Goal: Task Accomplishment & Management: Use online tool/utility

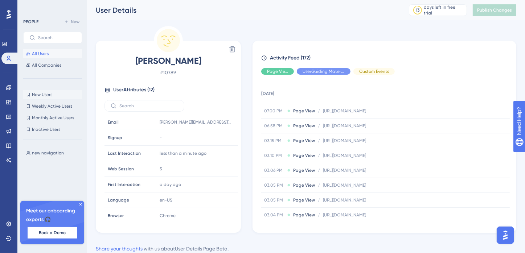
click at [44, 95] on span "New Users" at bounding box center [42, 95] width 20 height 6
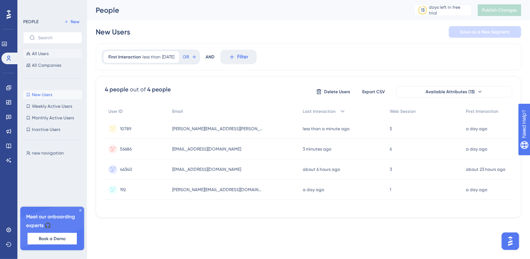
click at [41, 54] on span "All Users" at bounding box center [40, 54] width 17 height 6
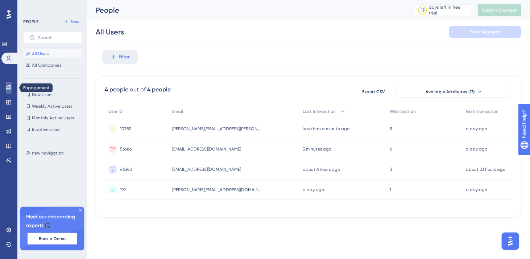
click at [9, 89] on icon at bounding box center [9, 88] width 6 height 6
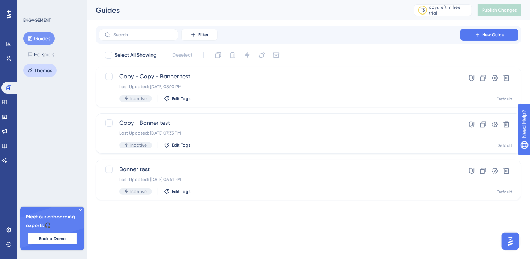
click at [46, 67] on button "Themes" at bounding box center [39, 70] width 33 height 13
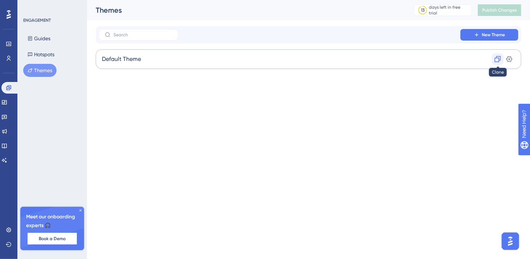
click at [495, 58] on icon at bounding box center [497, 58] width 7 height 7
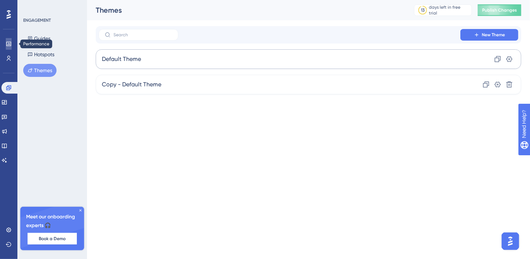
click at [10, 46] on icon at bounding box center [9, 44] width 6 height 6
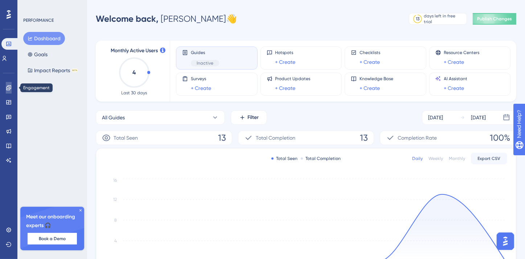
click at [10, 90] on icon at bounding box center [9, 88] width 6 height 6
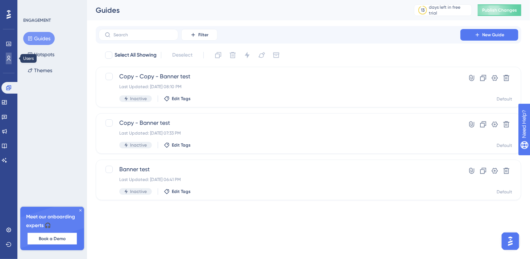
click at [6, 58] on icon at bounding box center [9, 58] width 6 height 6
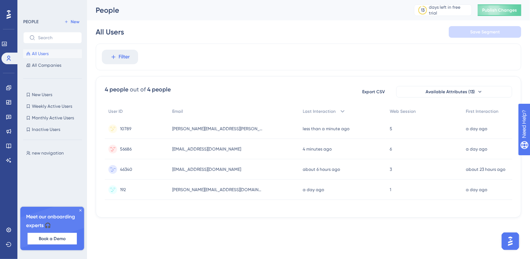
click at [131, 167] on span "46340" at bounding box center [126, 169] width 12 height 6
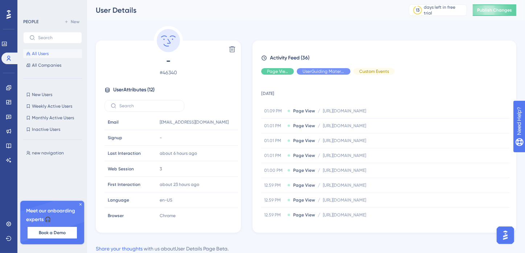
click at [41, 53] on span "All Users" at bounding box center [40, 54] width 17 height 6
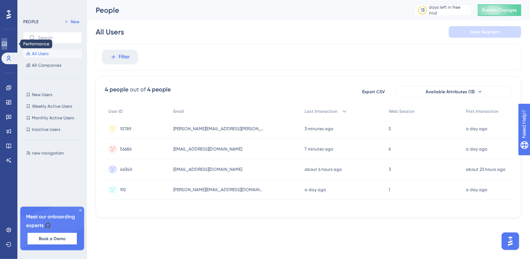
click at [7, 45] on icon at bounding box center [4, 44] width 6 height 6
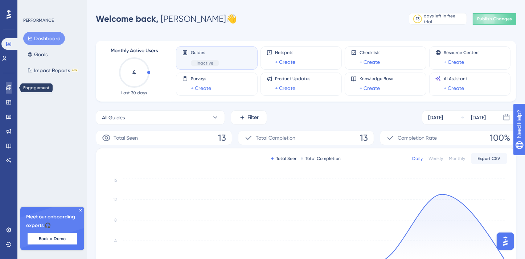
click at [8, 86] on icon at bounding box center [9, 88] width 6 height 6
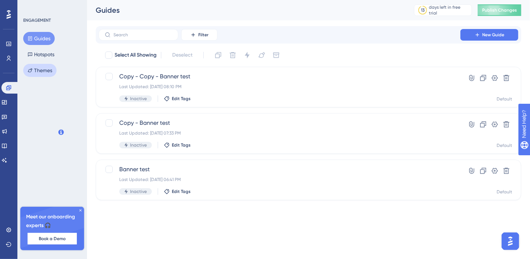
click at [42, 70] on button "Themes" at bounding box center [39, 70] width 33 height 13
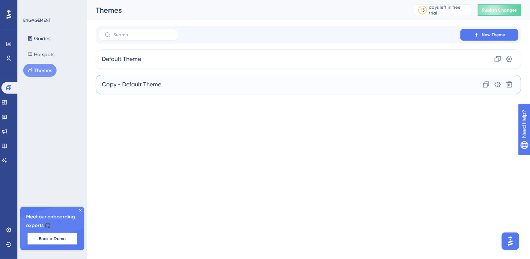
click at [148, 84] on span "Copy - Default Theme" at bounding box center [131, 84] width 59 height 9
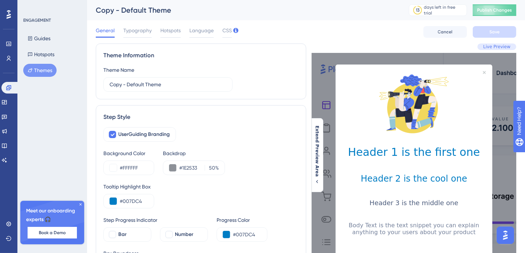
click at [42, 72] on button "Themes" at bounding box center [39, 70] width 33 height 13
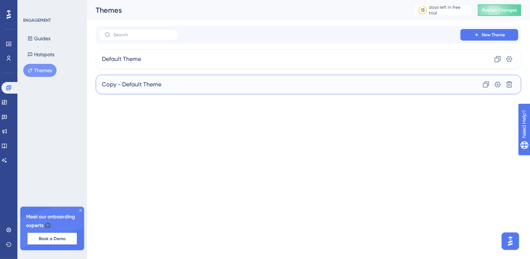
click at [165, 83] on div "Copy - Default Theme Clone Settings Delete" at bounding box center [309, 85] width 426 height 20
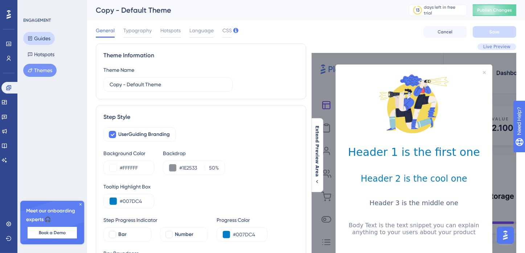
click at [36, 33] on button "Guides" at bounding box center [39, 38] width 32 height 13
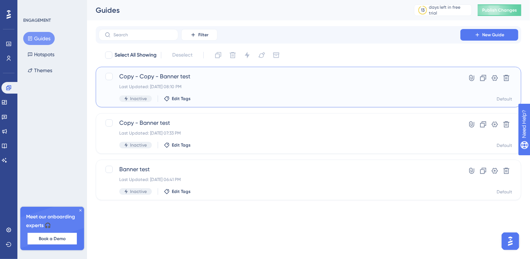
click at [159, 77] on span "Copy - Copy - Banner test" at bounding box center [279, 76] width 321 height 9
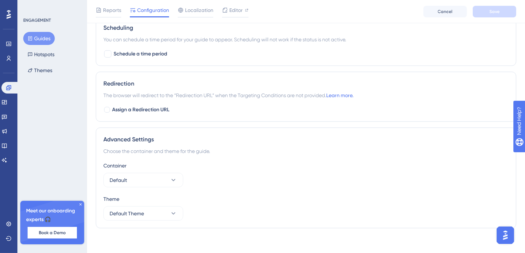
scroll to position [583, 0]
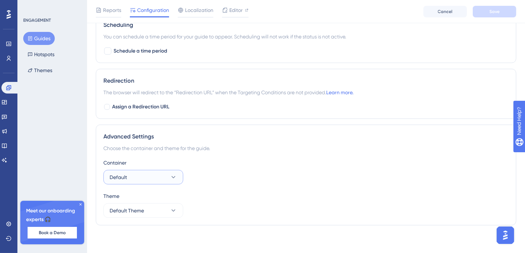
click at [155, 176] on button "Default" at bounding box center [143, 177] width 80 height 15
click at [217, 184] on div "Container Default Default Default Theme Default Theme" at bounding box center [305, 188] width 405 height 59
click at [167, 205] on button "Default Theme" at bounding box center [143, 210] width 80 height 15
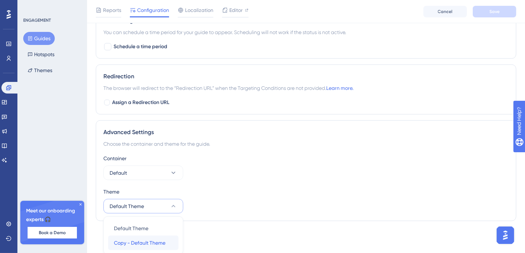
click at [159, 242] on span "Copy - Default Theme" at bounding box center [140, 243] width 52 height 9
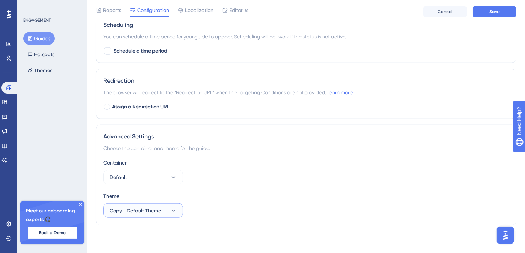
click at [125, 211] on span "Copy - Default Theme" at bounding box center [136, 210] width 52 height 9
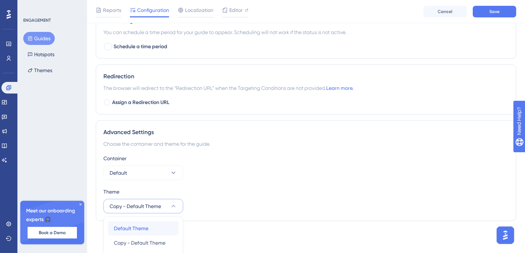
click at [131, 224] on span "Default Theme" at bounding box center [131, 228] width 34 height 9
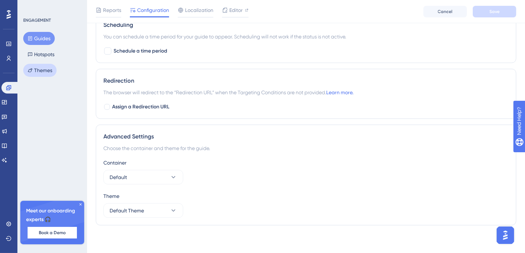
click at [45, 69] on button "Themes" at bounding box center [39, 70] width 33 height 13
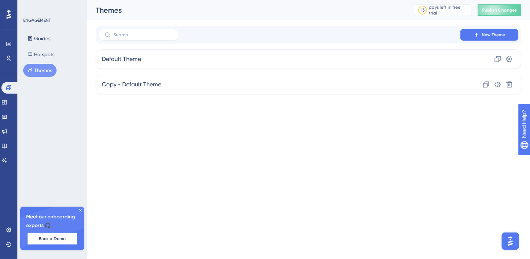
click at [81, 210] on icon at bounding box center [80, 210] width 4 height 4
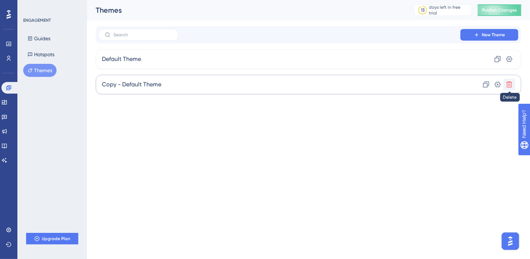
click at [512, 83] on icon at bounding box center [510, 85] width 6 height 6
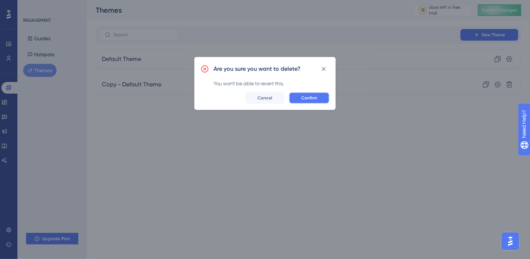
click at [311, 100] on span "Confirm" at bounding box center [309, 98] width 16 height 6
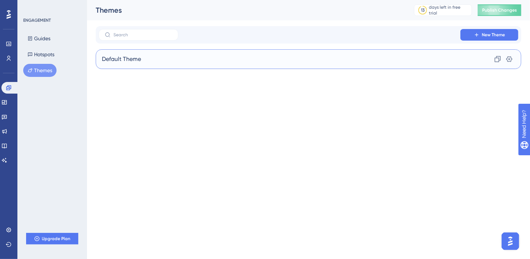
click at [334, 60] on div "Default Theme Clone Settings" at bounding box center [309, 59] width 426 height 20
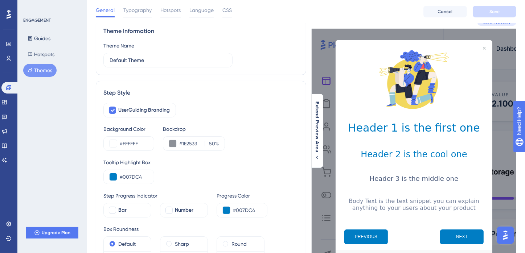
scroll to position [109, 0]
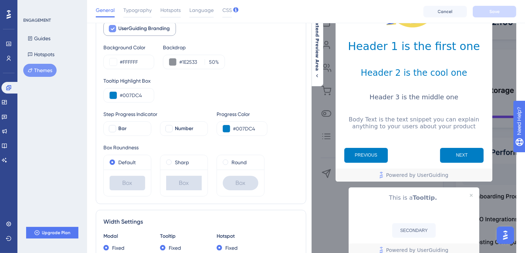
click at [114, 28] on icon at bounding box center [112, 29] width 4 height 6
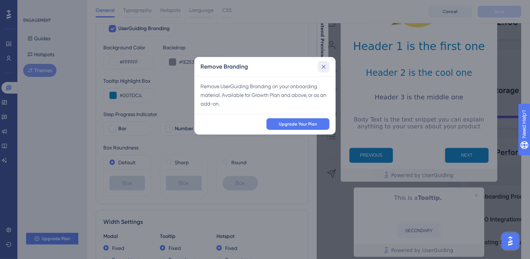
click at [325, 69] on icon at bounding box center [323, 66] width 7 height 7
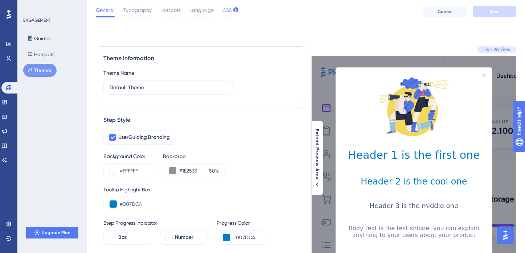
scroll to position [36, 0]
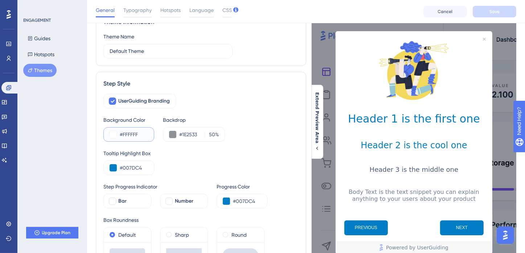
click at [135, 130] on input "#FFFFFF" at bounding box center [134, 134] width 28 height 9
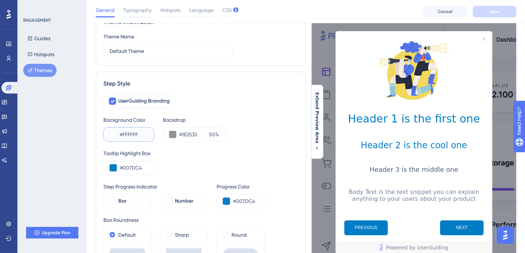
paste input "E8ECE"
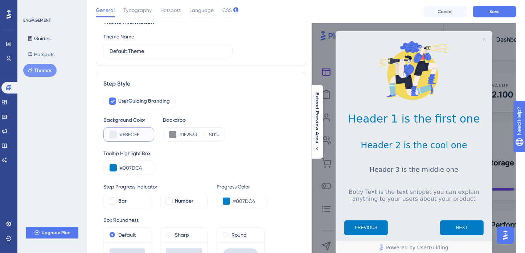
scroll to position [0, 0]
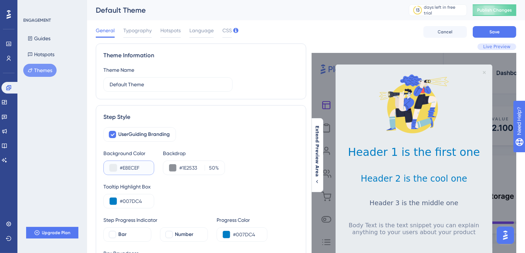
click at [135, 167] on input "#E8ECEF" at bounding box center [134, 168] width 28 height 9
type input "#FFFFFF"
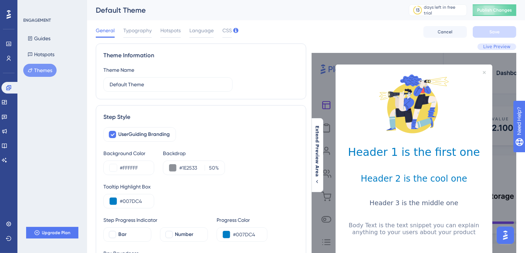
click at [216, 137] on div "UserGuiding Branding" at bounding box center [200, 134] width 195 height 15
click at [140, 27] on span "Typography" at bounding box center [137, 30] width 28 height 9
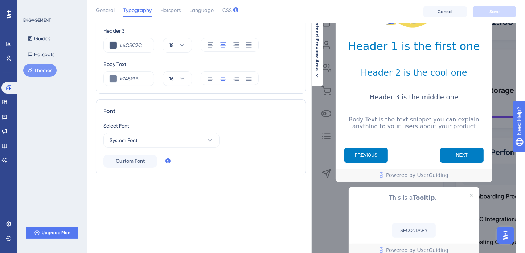
scroll to position [73, 0]
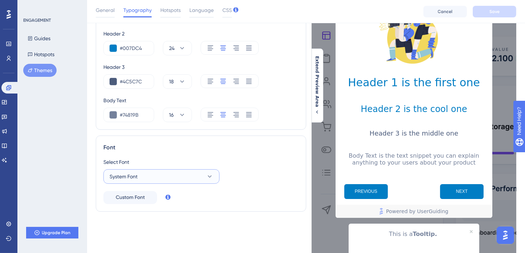
click at [195, 171] on button "System Font" at bounding box center [161, 176] width 116 height 15
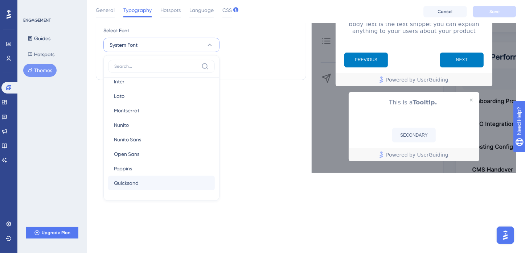
scroll to position [107, 0]
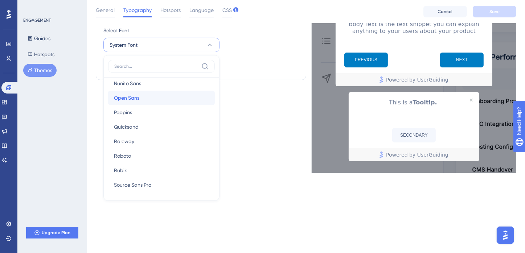
click at [147, 97] on button "Open Sans Open Sans" at bounding box center [161, 98] width 107 height 15
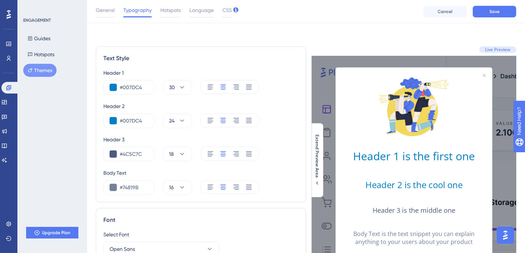
scroll to position [73, 0]
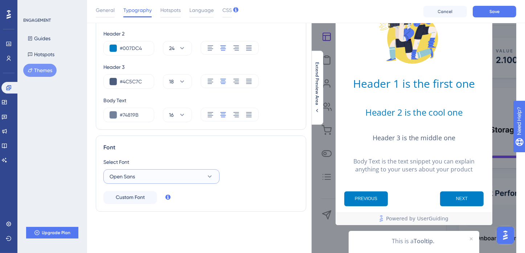
click at [147, 176] on button "Open Sans" at bounding box center [161, 176] width 116 height 15
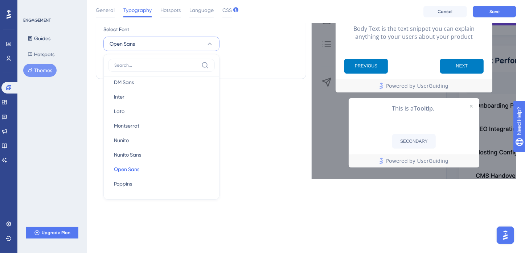
scroll to position [169, 0]
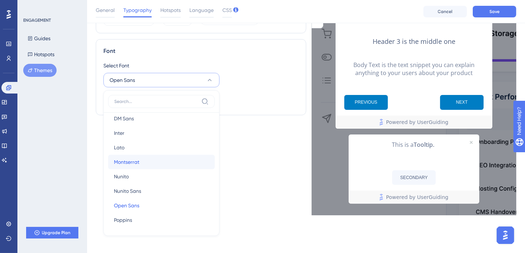
click at [163, 164] on button "Montserrat Montserrat" at bounding box center [161, 162] width 107 height 15
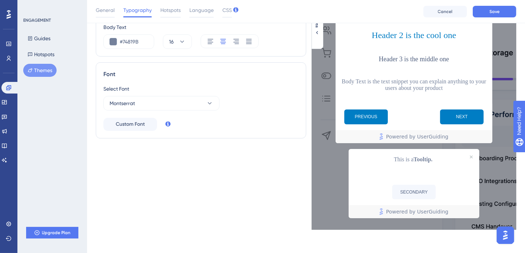
scroll to position [110, 0]
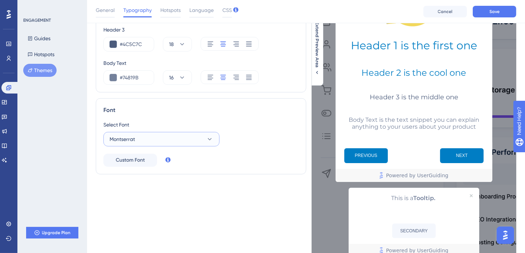
click at [192, 134] on button "Montserrat" at bounding box center [161, 139] width 116 height 15
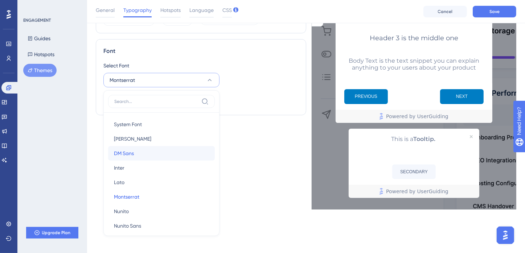
click at [149, 153] on button "DM Sans DM Sans" at bounding box center [161, 153] width 107 height 15
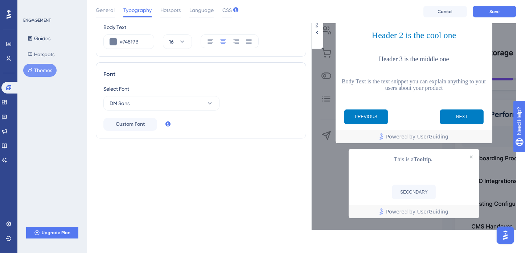
scroll to position [110, 0]
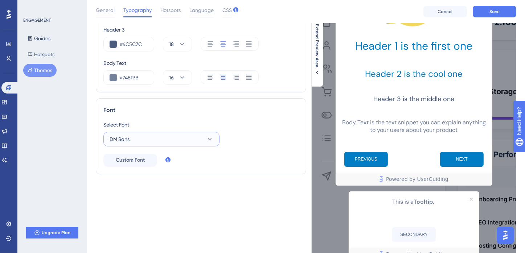
click at [197, 141] on button "DM Sans" at bounding box center [161, 139] width 116 height 15
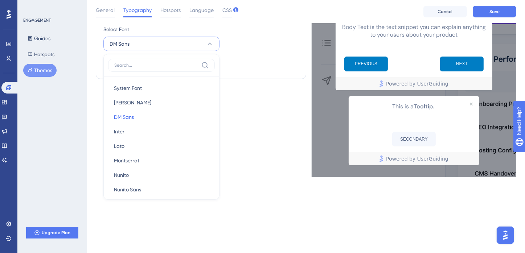
scroll to position [36, 0]
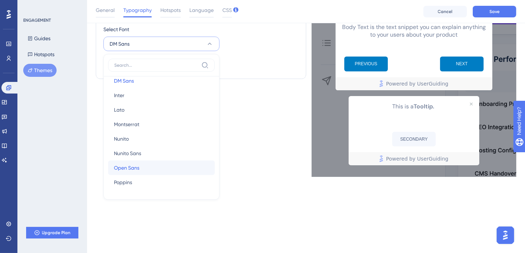
click at [152, 165] on button "Open Sans Open Sans" at bounding box center [161, 168] width 107 height 15
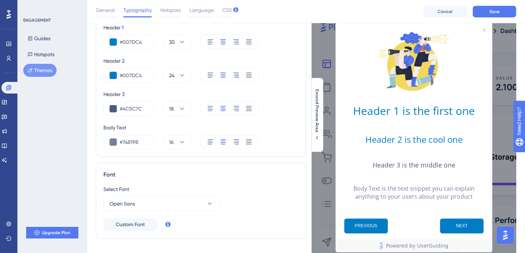
scroll to position [82, 0]
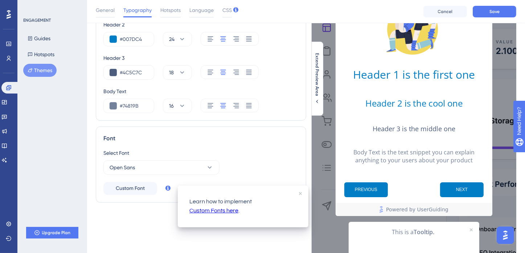
click at [207, 209] on link "Custom Fonts here" at bounding box center [213, 210] width 49 height 9
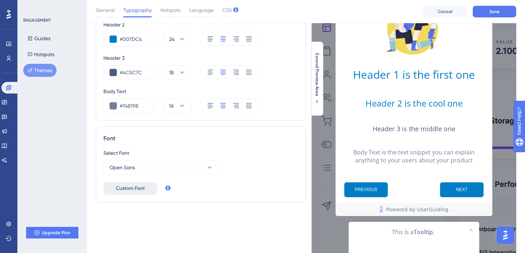
click at [141, 189] on span "Custom Font" at bounding box center [130, 188] width 29 height 9
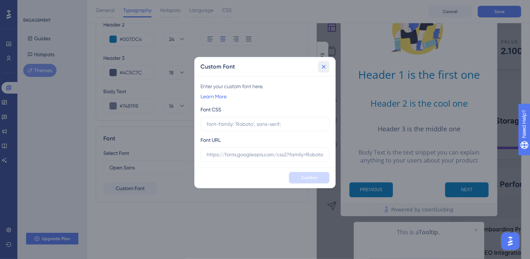
click at [321, 69] on icon at bounding box center [323, 66] width 7 height 7
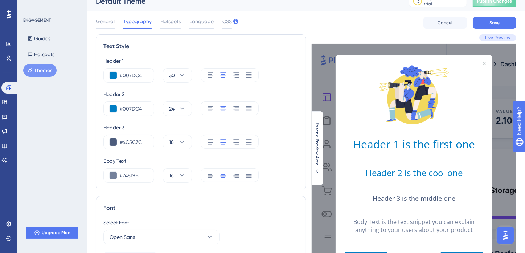
scroll to position [0, 0]
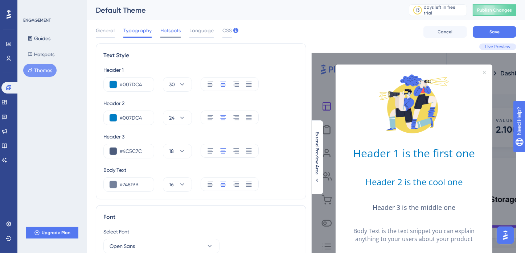
click at [178, 32] on span "Hotspots" at bounding box center [170, 30] width 20 height 9
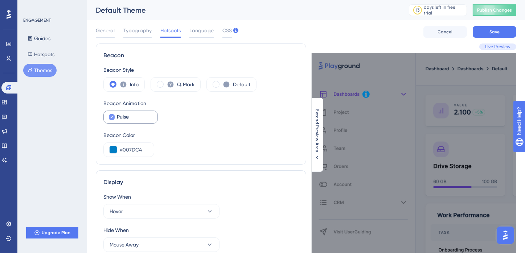
click at [112, 115] on icon at bounding box center [111, 117] width 3 height 6
checkbox input "false"
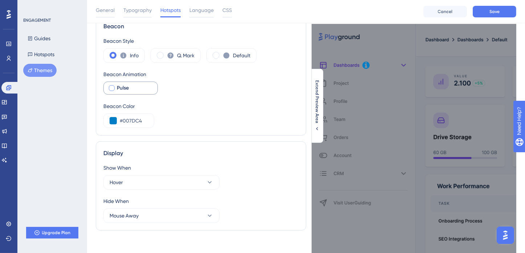
scroll to position [36, 0]
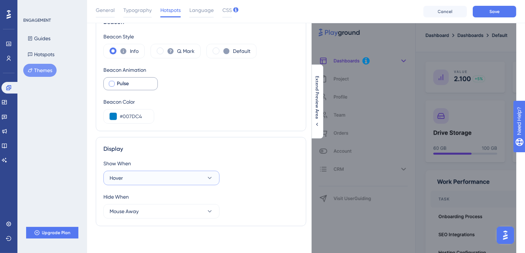
click at [215, 176] on button "Hover" at bounding box center [161, 178] width 116 height 15
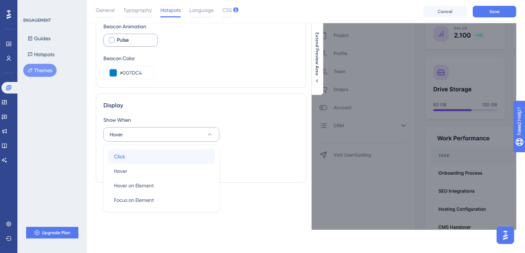
click at [196, 153] on div "Click Click" at bounding box center [161, 156] width 95 height 15
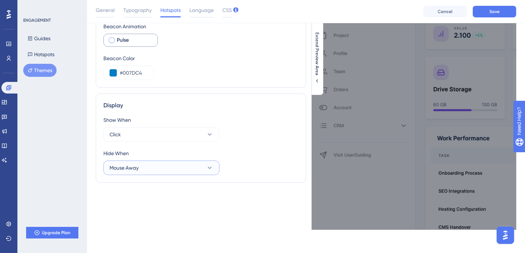
click at [200, 164] on button "Mouse Away" at bounding box center [161, 168] width 116 height 15
click at [243, 155] on div "Hide When" at bounding box center [200, 153] width 195 height 9
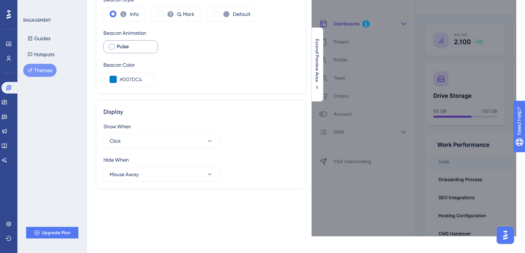
scroll to position [0, 0]
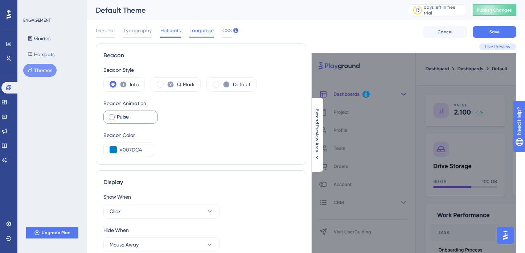
click at [203, 30] on span "Language" at bounding box center [201, 30] width 24 height 9
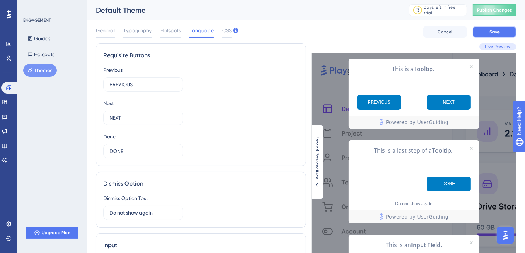
click at [501, 32] on button "Save" at bounding box center [495, 32] width 44 height 12
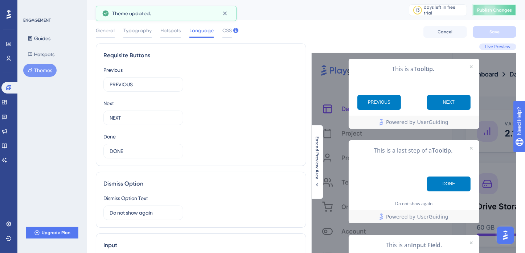
click at [491, 9] on span "Publish Changes" at bounding box center [494, 10] width 35 height 6
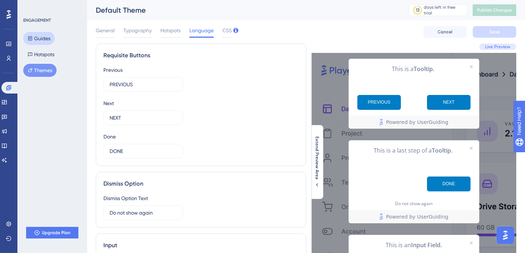
click at [40, 37] on button "Guides" at bounding box center [39, 38] width 32 height 13
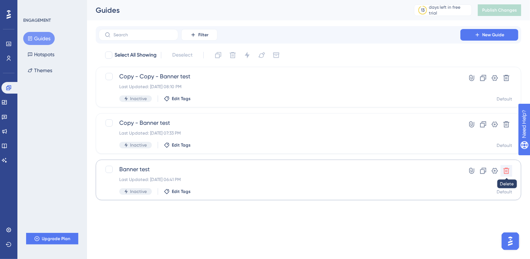
click at [506, 173] on icon at bounding box center [506, 170] width 7 height 7
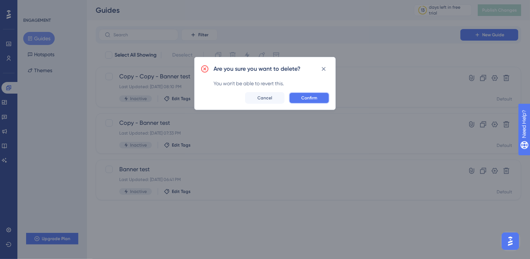
click at [314, 100] on span "Confirm" at bounding box center [309, 98] width 16 height 6
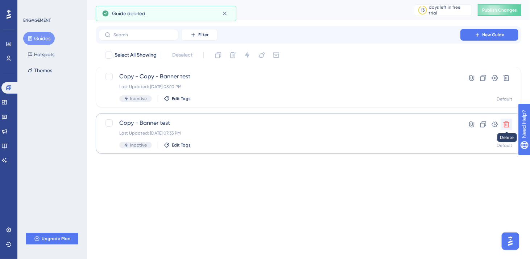
click at [508, 125] on icon at bounding box center [506, 124] width 7 height 7
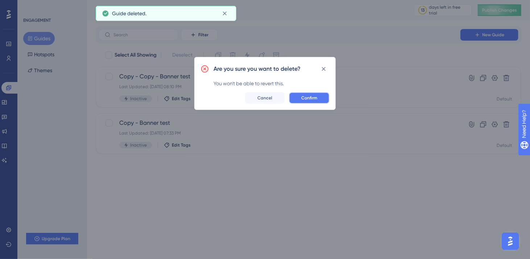
click at [316, 102] on button "Confirm" at bounding box center [309, 98] width 41 height 12
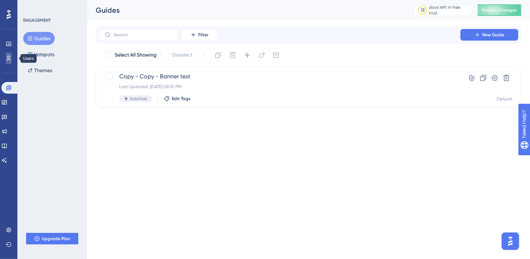
click at [6, 60] on icon at bounding box center [9, 58] width 6 height 6
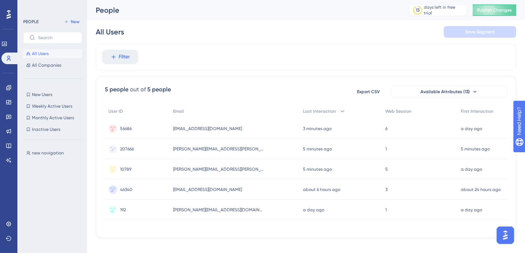
click at [187, 153] on div "jason.williams+sub@blueleaf.com jason.williams+sub@blueleaf.com" at bounding box center [234, 149] width 130 height 20
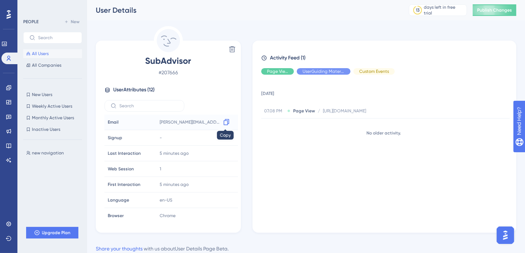
click at [230, 124] on div at bounding box center [227, 122] width 12 height 12
click at [226, 121] on icon at bounding box center [225, 122] width 5 height 6
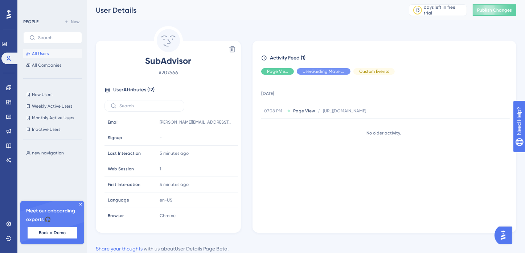
click at [39, 51] on span "All Users" at bounding box center [40, 54] width 17 height 6
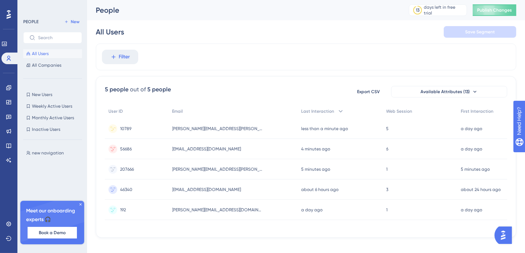
click at [80, 205] on icon at bounding box center [80, 204] width 4 height 4
click at [213, 129] on span "[PERSON_NAME][EMAIL_ADDRESS][PERSON_NAME][DOMAIN_NAME]" at bounding box center [217, 129] width 91 height 6
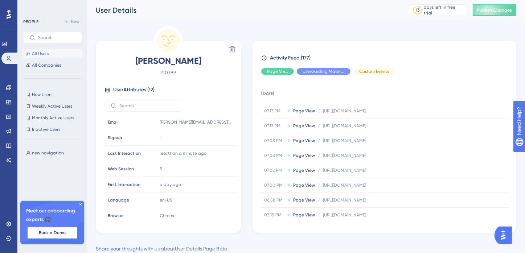
click at [37, 50] on button "All Users" at bounding box center [52, 53] width 59 height 9
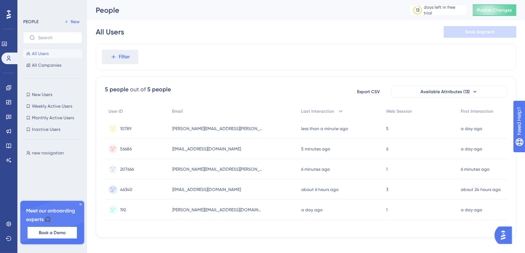
click at [37, 55] on span "All Users" at bounding box center [40, 54] width 17 height 6
click at [185, 128] on span "[PERSON_NAME][EMAIL_ADDRESS][PERSON_NAME][DOMAIN_NAME]" at bounding box center [218, 129] width 91 height 6
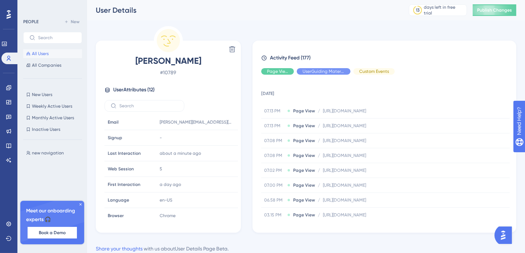
click at [41, 55] on span "All Users" at bounding box center [40, 54] width 17 height 6
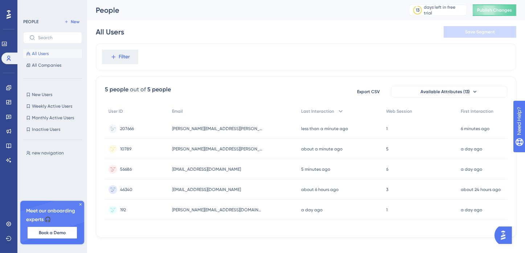
click at [237, 132] on div "jason.williams+sub@blueleaf.com jason.williams+sub@blueleaf.com" at bounding box center [233, 129] width 129 height 20
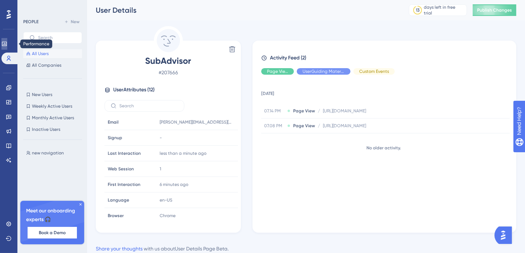
click at [7, 48] on link at bounding box center [4, 44] width 6 height 12
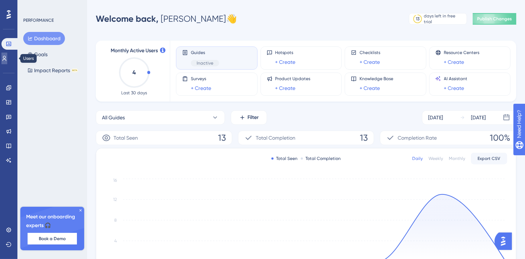
click at [7, 57] on icon at bounding box center [4, 58] width 6 height 6
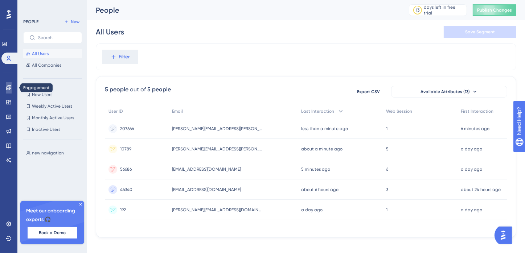
click at [6, 85] on icon at bounding box center [9, 88] width 6 height 6
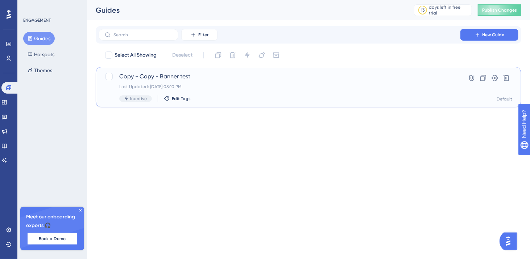
click at [215, 79] on span "Copy - Copy - Banner test" at bounding box center [279, 76] width 321 height 9
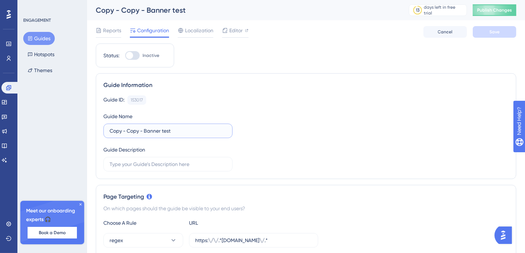
drag, startPoint x: 145, startPoint y: 129, endPoint x: 98, endPoint y: 124, distance: 47.0
click at [98, 124] on div "Guide Information Guide ID: 153017 Copy Guide Name Copy - Copy - Banner test Gu…" at bounding box center [306, 126] width 420 height 106
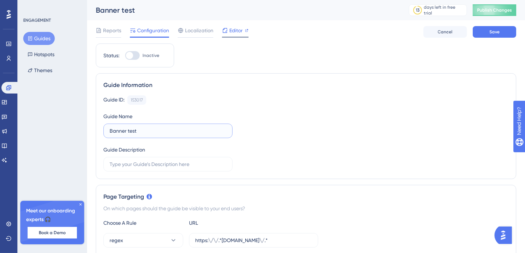
type input "Banner test"
click at [235, 28] on span "Editor" at bounding box center [235, 30] width 13 height 9
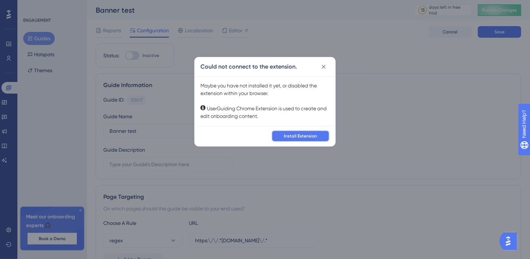
click at [301, 137] on span "Install Extension" at bounding box center [300, 136] width 33 height 6
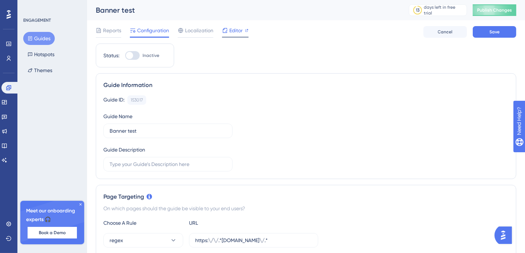
click at [234, 29] on span "Editor" at bounding box center [235, 30] width 13 height 9
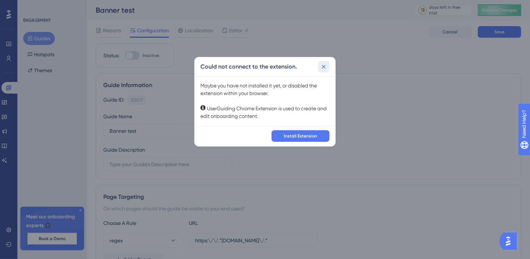
click at [325, 67] on icon at bounding box center [323, 66] width 7 height 7
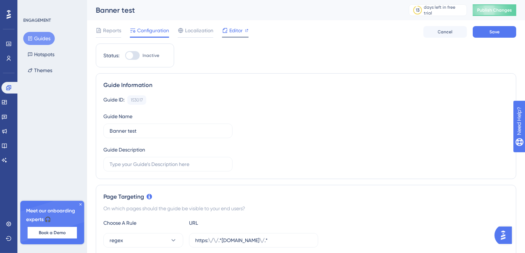
click at [235, 32] on span "Editor" at bounding box center [235, 30] width 13 height 9
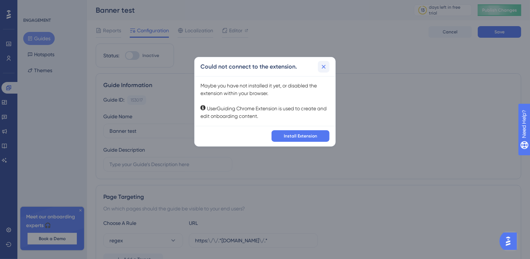
click at [321, 66] on icon at bounding box center [323, 66] width 7 height 7
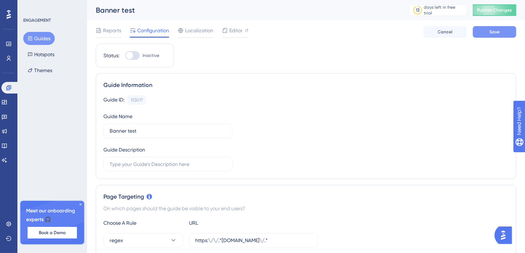
click at [510, 33] on button "Save" at bounding box center [495, 32] width 44 height 12
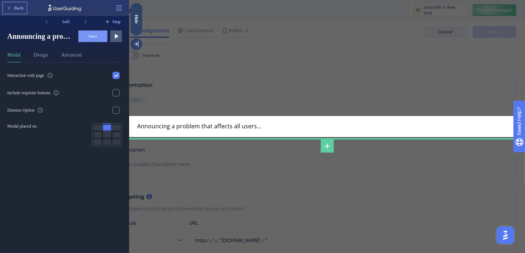
click at [17, 7] on span "Back" at bounding box center [18, 8] width 9 height 6
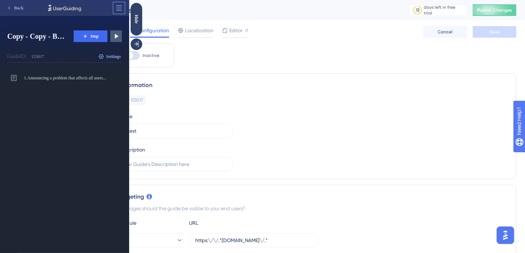
click at [119, 10] on icon at bounding box center [118, 7] width 5 height 5
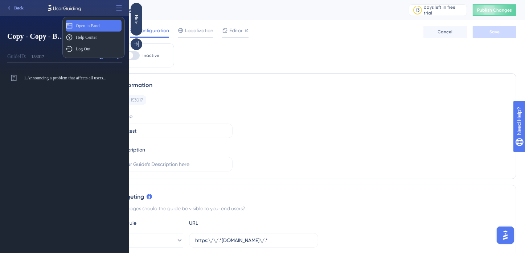
click at [100, 28] on span "Open in Panel" at bounding box center [88, 26] width 25 height 6
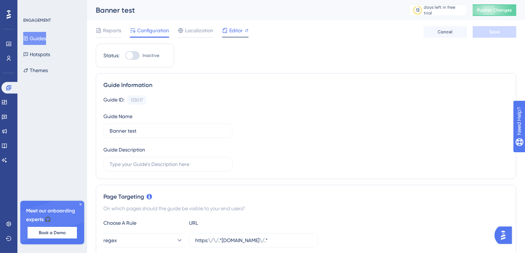
click at [240, 32] on span "Editor" at bounding box center [235, 30] width 13 height 9
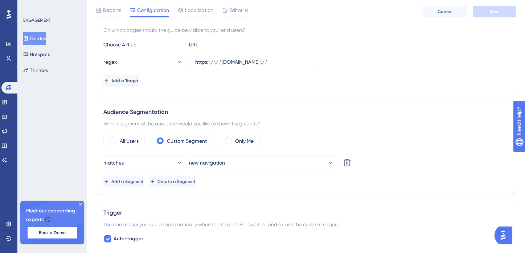
scroll to position [254, 0]
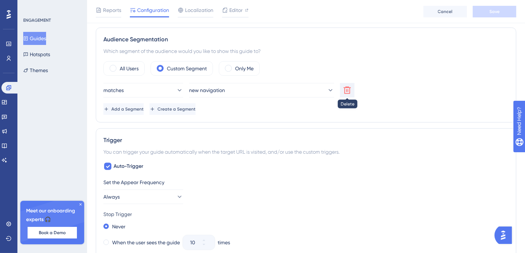
click at [348, 88] on icon at bounding box center [347, 90] width 9 height 9
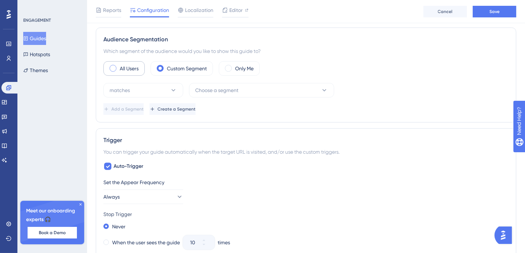
click at [112, 69] on span at bounding box center [113, 68] width 7 height 7
click at [119, 66] on input "radio" at bounding box center [119, 66] width 0 height 0
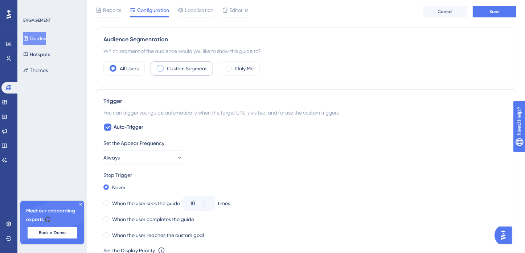
click at [177, 68] on label "Custom Segment" at bounding box center [187, 68] width 40 height 9
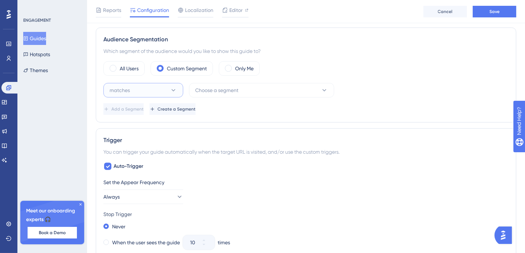
click at [165, 92] on button "matches" at bounding box center [143, 90] width 80 height 15
click at [235, 92] on span "Choose a segment" at bounding box center [216, 90] width 43 height 9
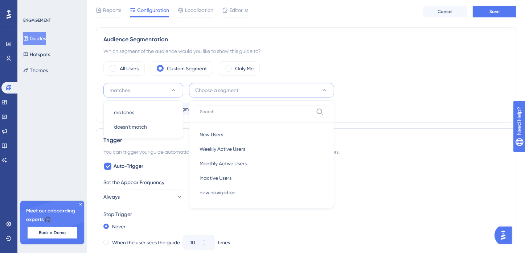
scroll to position [281, 0]
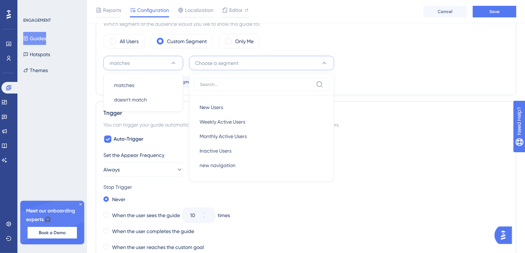
click at [370, 82] on div "Add a Segment Create a Segment" at bounding box center [305, 82] width 405 height 12
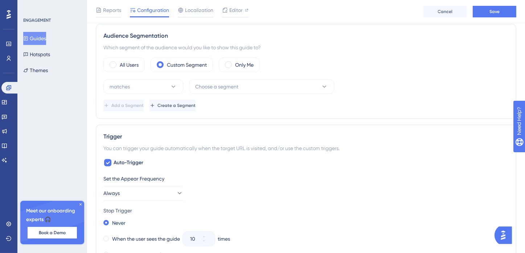
scroll to position [245, 0]
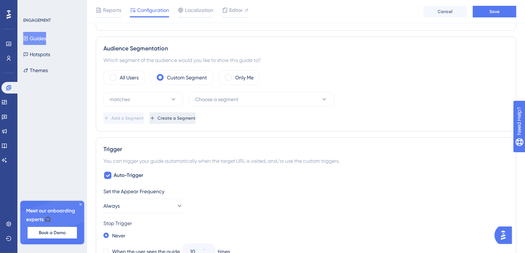
click at [196, 116] on span "Create a Segment" at bounding box center [176, 118] width 38 height 6
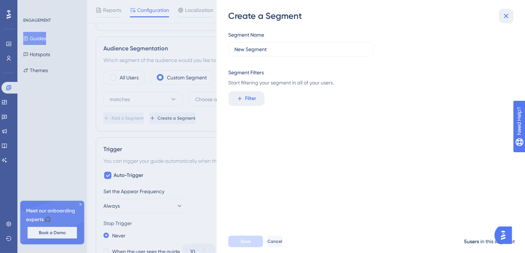
click at [509, 15] on icon at bounding box center [506, 16] width 9 height 9
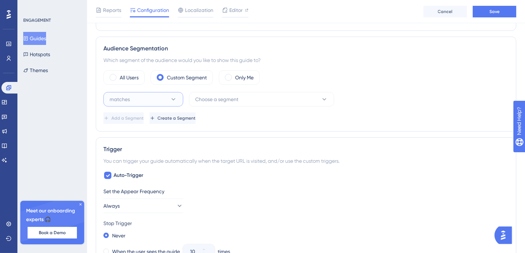
click at [147, 100] on button "matches" at bounding box center [143, 99] width 80 height 15
click at [140, 120] on div "matches matches" at bounding box center [143, 121] width 59 height 15
click at [215, 102] on span "Choose a segment" at bounding box center [216, 99] width 43 height 9
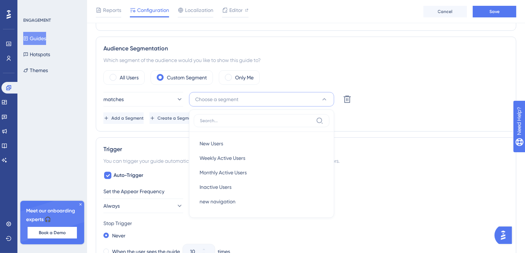
scroll to position [281, 0]
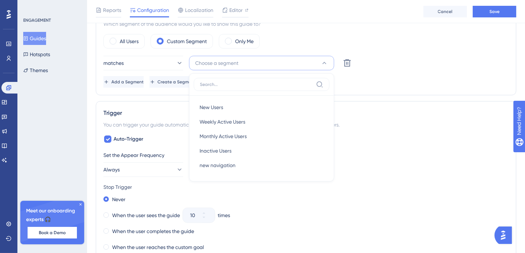
click at [396, 77] on div "Add a Segment Create a Segment" at bounding box center [305, 82] width 405 height 12
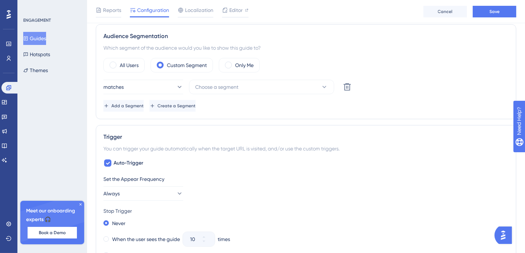
scroll to position [245, 0]
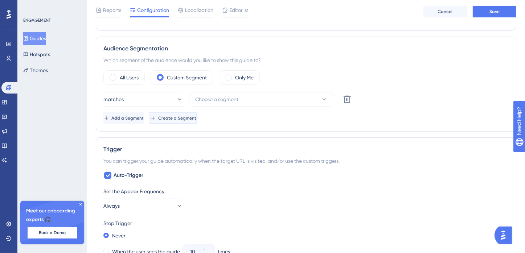
click at [196, 120] on span "Create a Segment" at bounding box center [177, 118] width 38 height 6
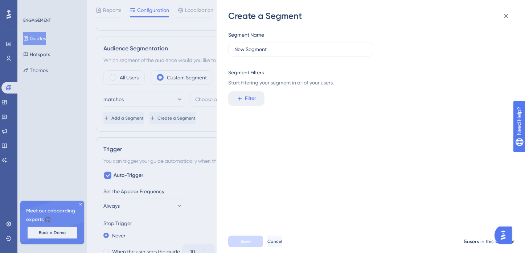
click at [184, 42] on div "Create a Segment Segment Name New Segment Segment Filters Start filtering your …" at bounding box center [262, 126] width 525 height 253
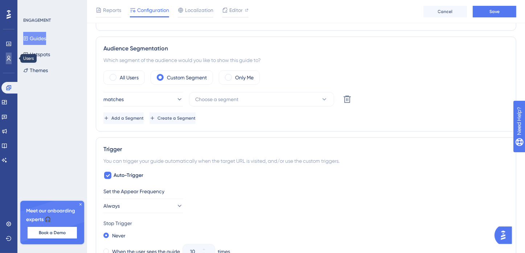
click at [10, 58] on icon at bounding box center [9, 58] width 6 height 6
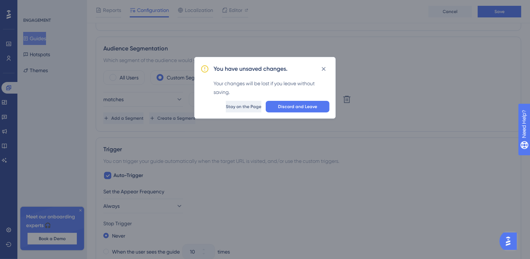
click at [251, 106] on button "Stay on the Page" at bounding box center [244, 107] width 36 height 12
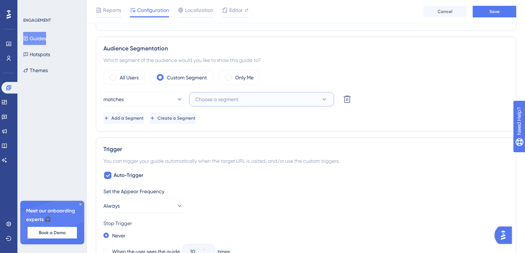
click at [238, 98] on span "Choose a segment" at bounding box center [216, 99] width 43 height 9
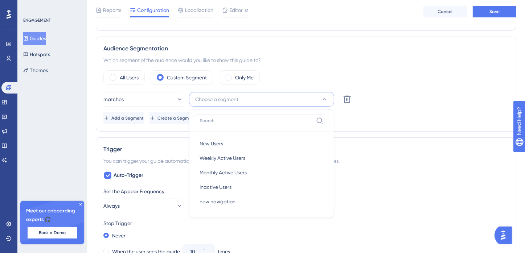
scroll to position [281, 0]
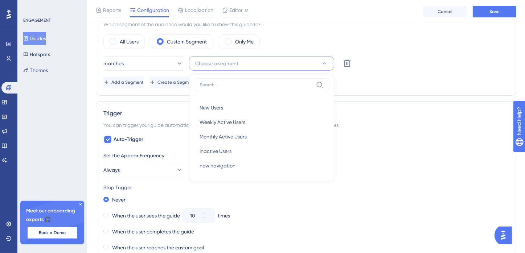
click at [384, 95] on div "Status: Inactive Guide Information Guide ID: 153017 Copy Guide Name Banner test…" at bounding box center [306, 150] width 420 height 768
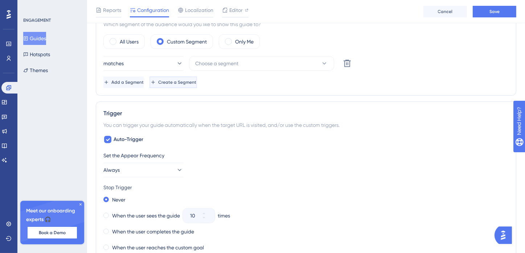
click at [196, 81] on span "Create a Segment" at bounding box center [177, 82] width 38 height 6
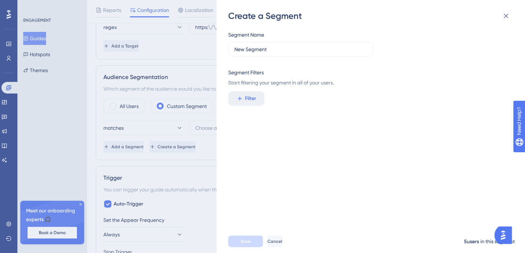
scroll to position [208, 0]
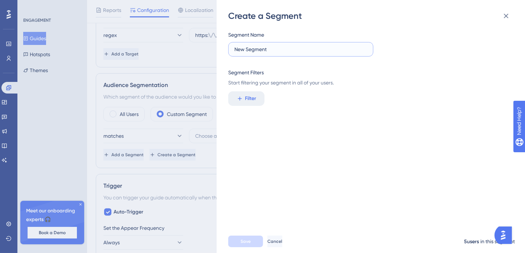
drag, startPoint x: 276, startPoint y: 50, endPoint x: 217, endPoint y: 51, distance: 58.8
click at [217, 51] on div "Create a Segment Segment Name New Segment Segment Filters Start filtering your …" at bounding box center [371, 126] width 308 height 253
paste input "207666"
type input "User 207666"
click at [248, 98] on span "Filter" at bounding box center [250, 98] width 11 height 9
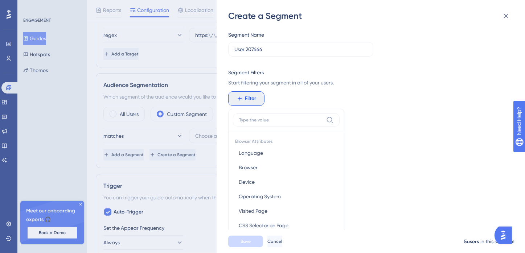
scroll to position [53, 0]
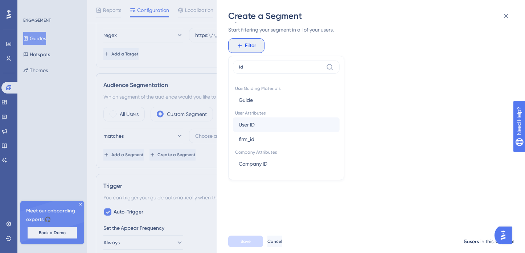
type input "id"
click at [281, 124] on button "User ID User ID" at bounding box center [286, 125] width 107 height 15
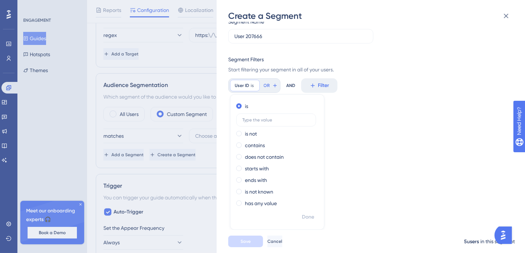
scroll to position [7, 0]
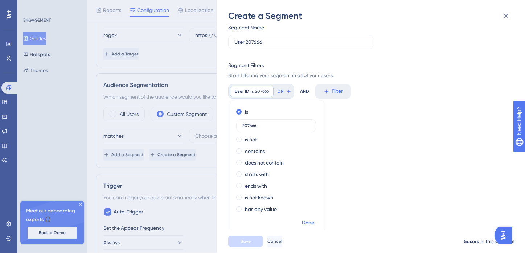
type input "207666"
click at [311, 222] on span "Done" at bounding box center [308, 223] width 12 height 9
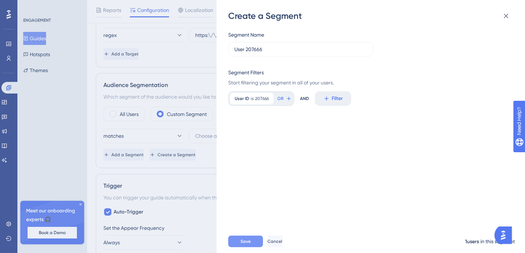
click at [252, 247] on button "Save" at bounding box center [245, 242] width 35 height 12
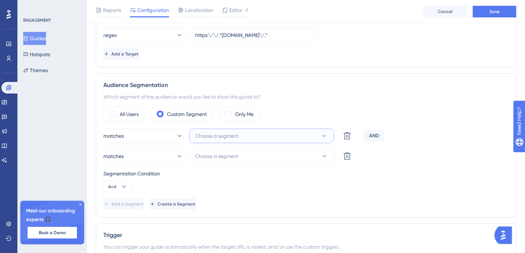
click at [324, 137] on icon at bounding box center [324, 135] width 7 height 7
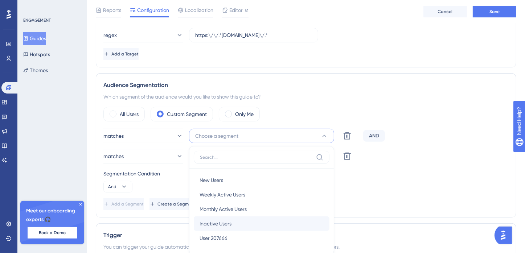
scroll to position [281, 0]
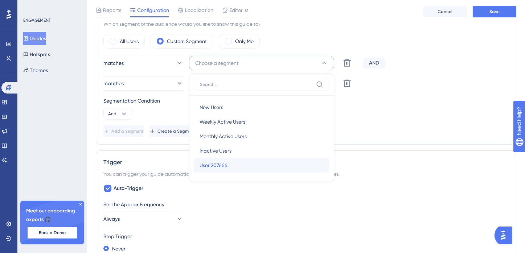
click at [261, 163] on div "User 207666 User 207666" at bounding box center [262, 165] width 124 height 15
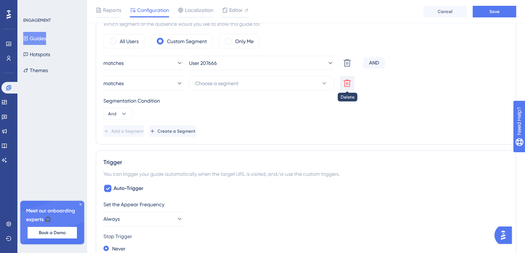
click at [345, 81] on icon at bounding box center [347, 83] width 9 height 9
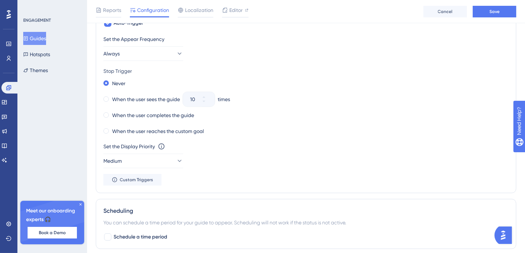
scroll to position [366, 0]
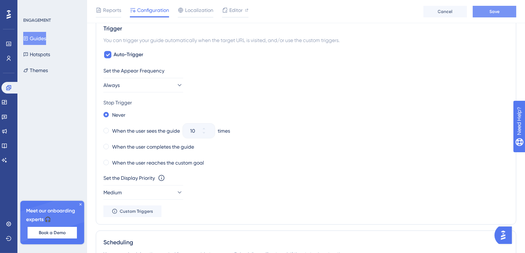
click at [484, 15] on button "Save" at bounding box center [495, 12] width 44 height 12
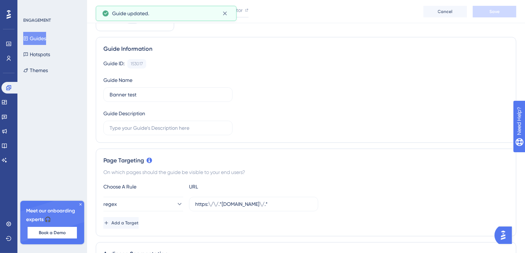
scroll to position [0, 0]
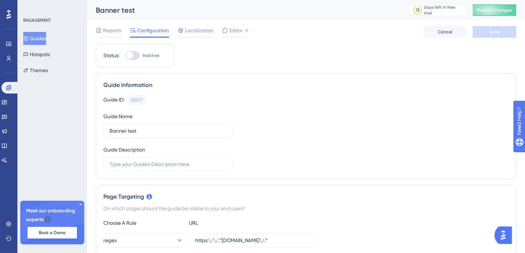
click at [136, 57] on div at bounding box center [132, 55] width 15 height 9
click at [125, 56] on input "Inactive" at bounding box center [125, 55] width 0 height 0
click at [511, 29] on button "Save" at bounding box center [495, 32] width 44 height 12
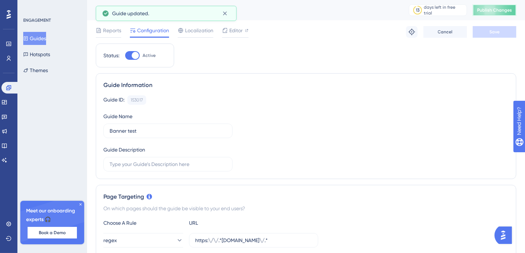
click at [503, 15] on button "Publish Changes" at bounding box center [495, 10] width 44 height 12
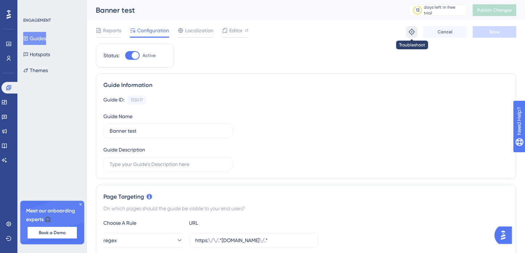
click at [413, 29] on icon at bounding box center [411, 31] width 7 height 7
click at [133, 53] on div at bounding box center [135, 55] width 7 height 7
click at [125, 55] on input "Active" at bounding box center [125, 55] width 0 height 0
checkbox input "false"
click at [490, 36] on button "Save" at bounding box center [495, 32] width 44 height 12
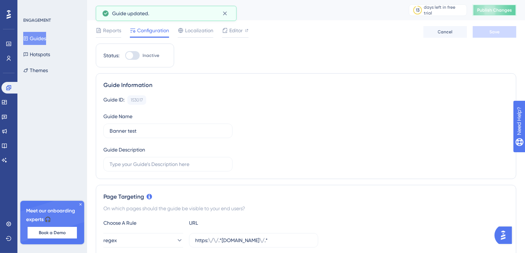
click at [489, 12] on span "Publish Changes" at bounding box center [494, 10] width 35 height 6
click at [44, 36] on button "Guides" at bounding box center [34, 38] width 23 height 13
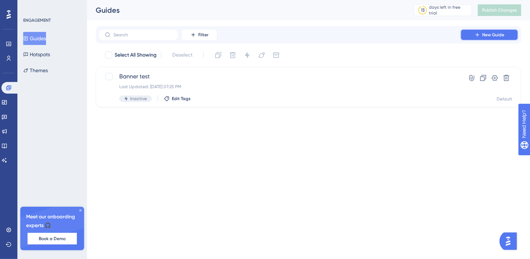
click at [475, 35] on icon at bounding box center [478, 35] width 6 height 6
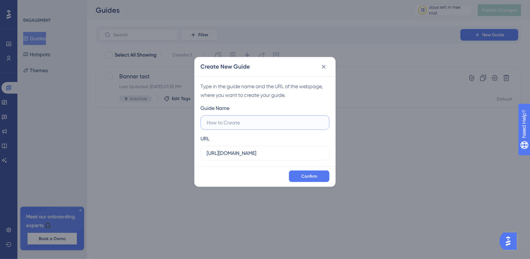
click at [242, 122] on input "text" at bounding box center [265, 123] width 117 height 8
type input "Announcement test"
click at [305, 173] on span "Confirm" at bounding box center [309, 176] width 16 height 6
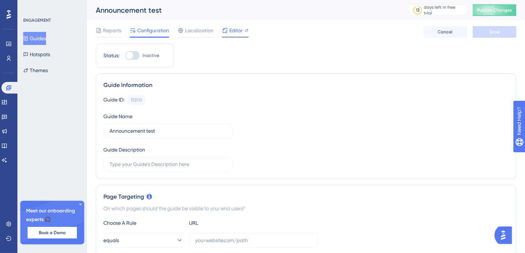
click at [232, 31] on span "Editor" at bounding box center [235, 30] width 13 height 9
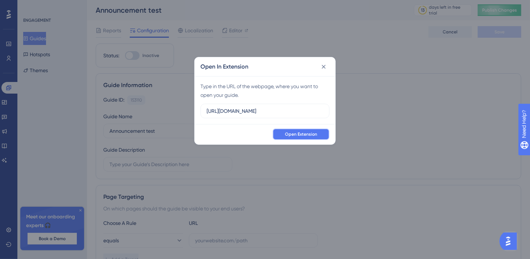
click at [305, 135] on span "Open Extension" at bounding box center [301, 134] width 32 height 6
click at [298, 137] on span "Open Extension" at bounding box center [301, 134] width 32 height 6
click at [327, 64] on icon at bounding box center [323, 66] width 7 height 7
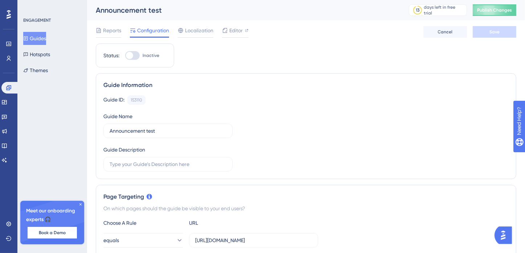
click at [37, 40] on button "Guides" at bounding box center [34, 38] width 23 height 13
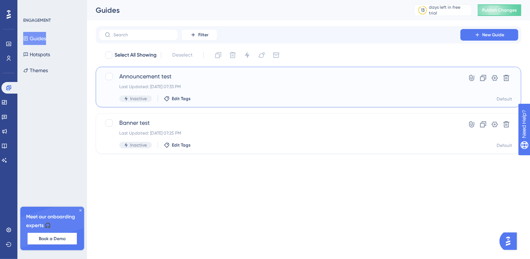
click at [150, 78] on span "Announcement test" at bounding box center [279, 76] width 321 height 9
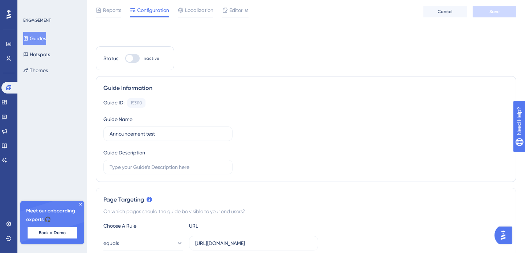
scroll to position [73, 0]
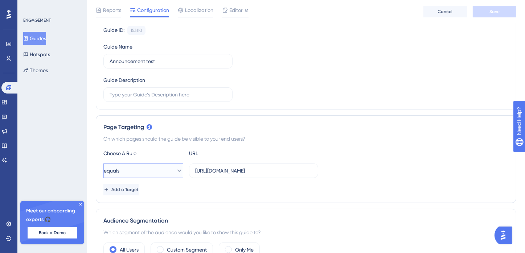
click at [154, 165] on button "equals" at bounding box center [143, 171] width 80 height 15
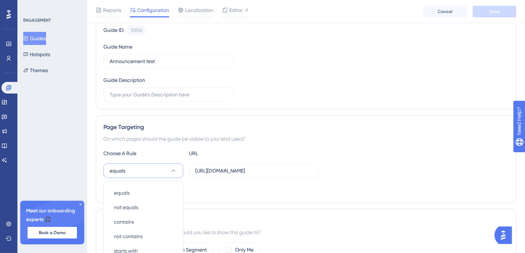
scroll to position [182, 0]
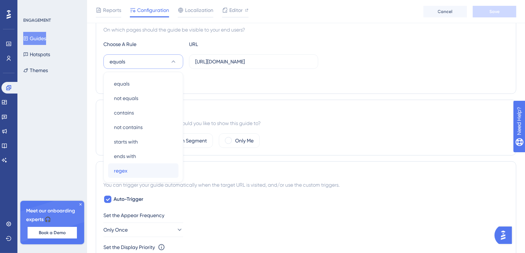
click at [148, 168] on div "regex regex" at bounding box center [143, 171] width 59 height 15
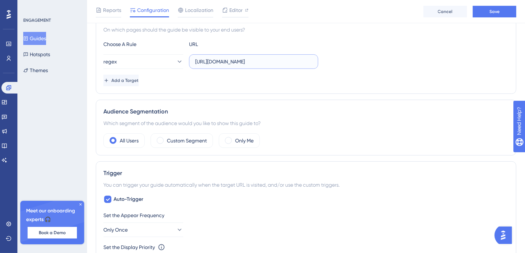
click at [241, 60] on input "https://x1.sandbox.blueleaf.com/advisor/dashboard" at bounding box center [253, 62] width 117 height 8
paste input "\/\/.*blueleaf.com\/.*"
type input "https:\/\/.*blueleaf.com\/.*"
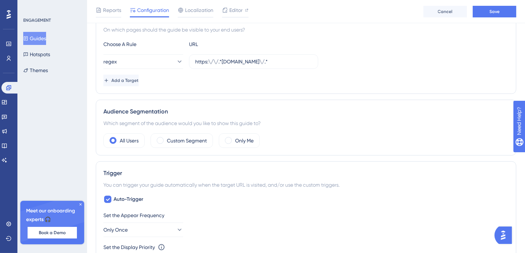
click at [291, 80] on div "Add a Target" at bounding box center [305, 81] width 405 height 12
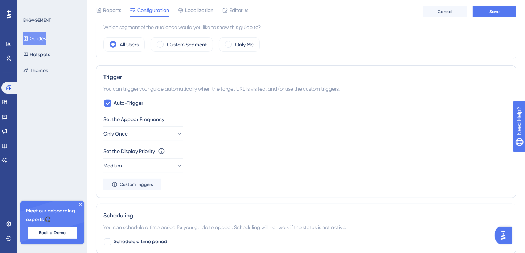
scroll to position [291, 0]
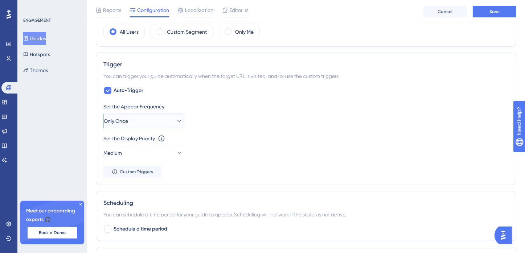
click at [178, 114] on button "Only Once" at bounding box center [143, 121] width 80 height 15
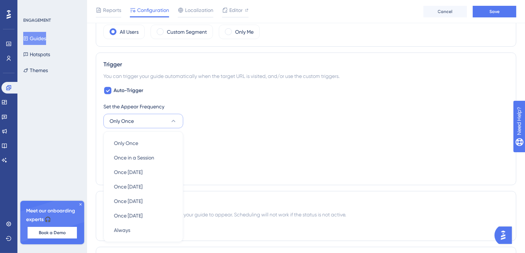
scroll to position [350, 0]
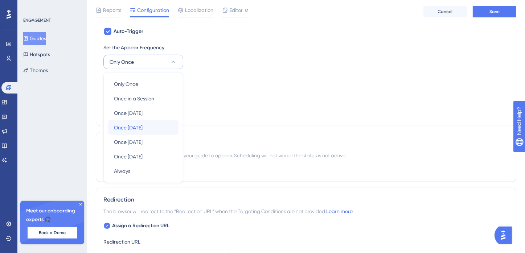
click at [165, 128] on div "Once in 7 days Once in 7 days" at bounding box center [143, 127] width 59 height 15
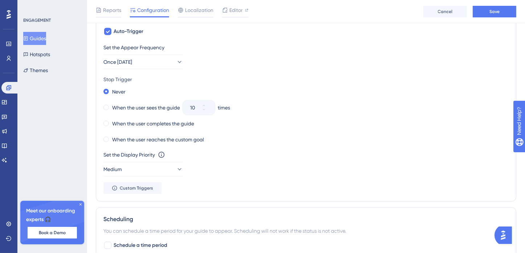
scroll to position [313, 0]
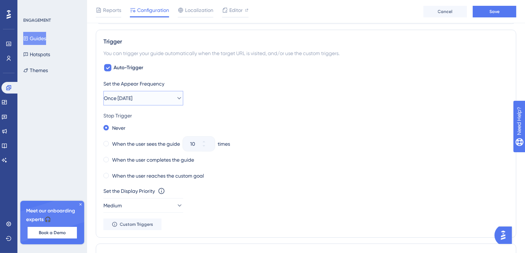
click at [176, 95] on icon at bounding box center [179, 98] width 7 height 7
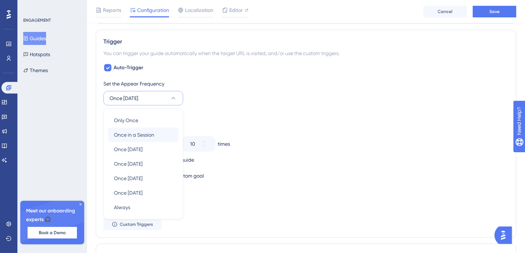
scroll to position [350, 0]
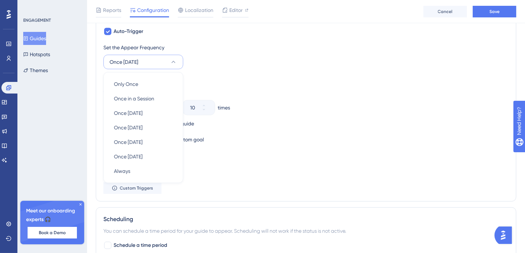
click at [203, 78] on div "Stop Trigger" at bounding box center [305, 79] width 405 height 9
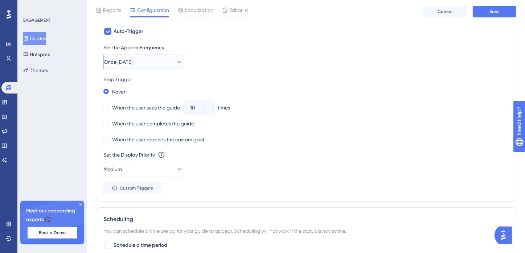
click at [164, 64] on button "Once in 7 days" at bounding box center [143, 62] width 80 height 15
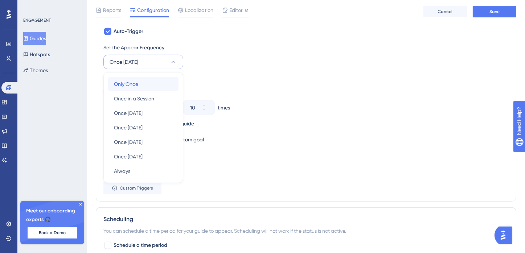
click at [140, 80] on div "Only Once Only Once" at bounding box center [143, 84] width 59 height 15
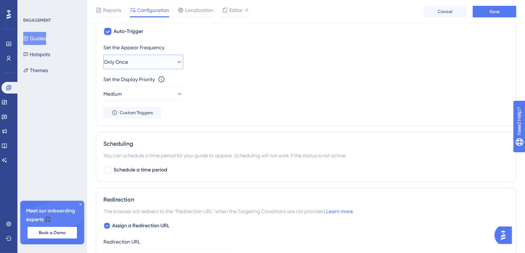
click at [169, 64] on button "Only Once" at bounding box center [143, 62] width 80 height 15
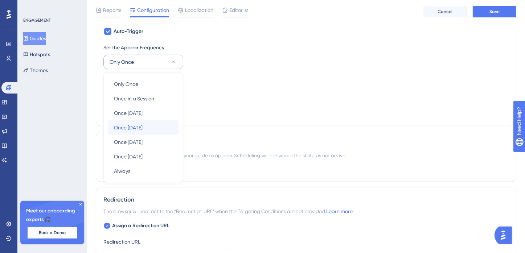
click at [133, 124] on span "Once in 7 days" at bounding box center [128, 127] width 29 height 9
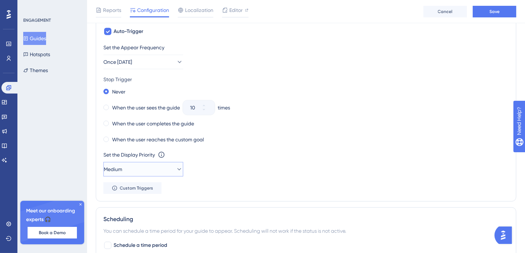
click at [177, 168] on icon at bounding box center [179, 169] width 4 height 2
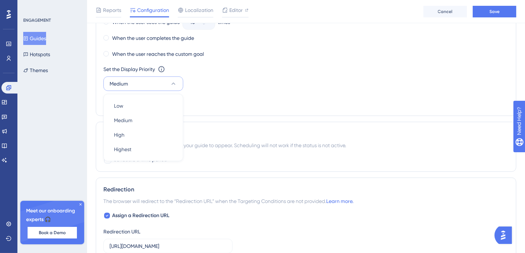
click at [222, 108] on div "Trigger You can trigger your guide automatically when the target URL is visited…" at bounding box center [306, 12] width 420 height 208
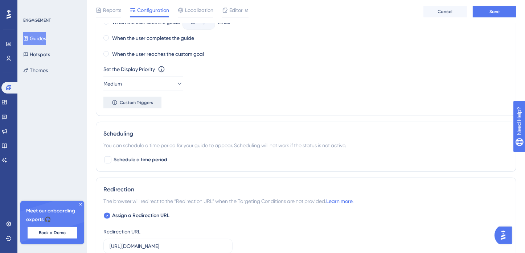
click at [147, 100] on span "Custom Triggers" at bounding box center [136, 103] width 33 height 6
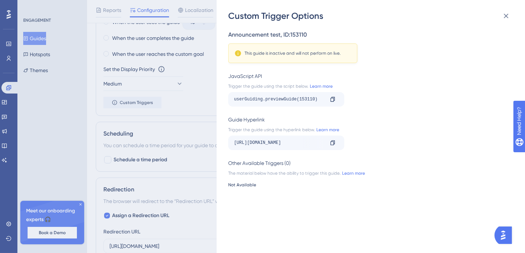
click at [239, 182] on div "Not Available" at bounding box center [368, 185] width 281 height 6
click at [510, 17] on button at bounding box center [506, 16] width 15 height 15
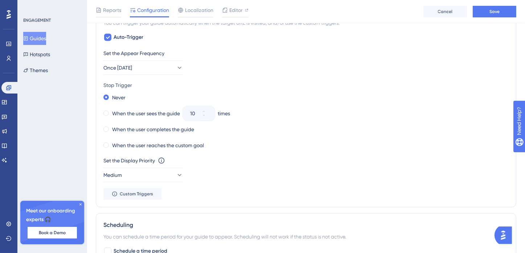
scroll to position [326, 0]
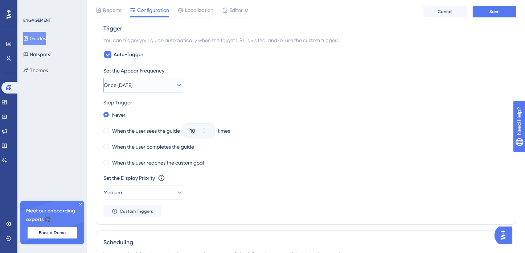
click at [176, 85] on icon at bounding box center [179, 85] width 7 height 7
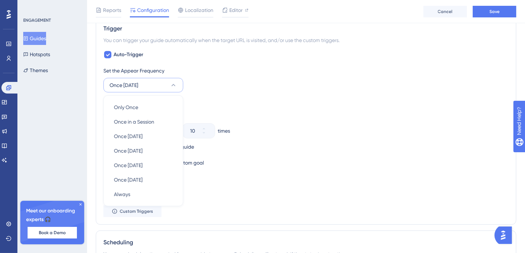
scroll to position [350, 0]
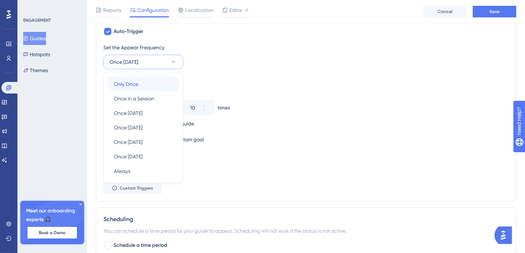
click at [159, 85] on div "Only Once Only Once" at bounding box center [143, 84] width 59 height 15
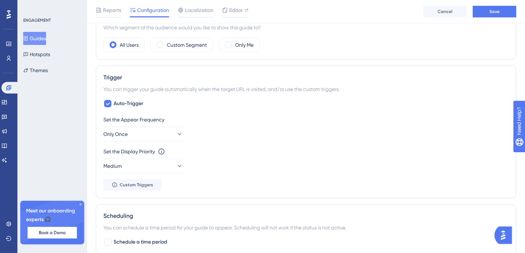
scroll to position [277, 0]
click at [176, 133] on icon at bounding box center [179, 134] width 7 height 7
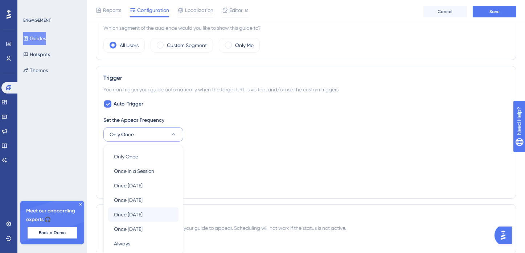
scroll to position [350, 0]
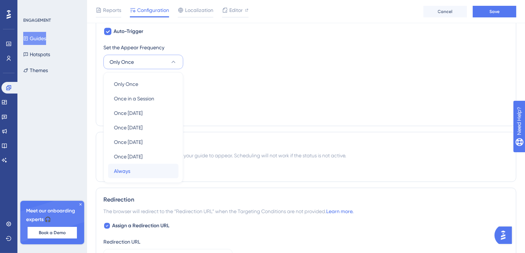
click at [138, 167] on div "Always Always" at bounding box center [143, 171] width 59 height 15
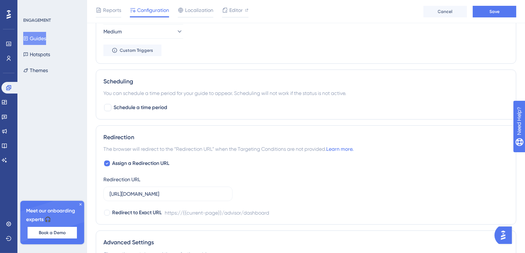
scroll to position [495, 0]
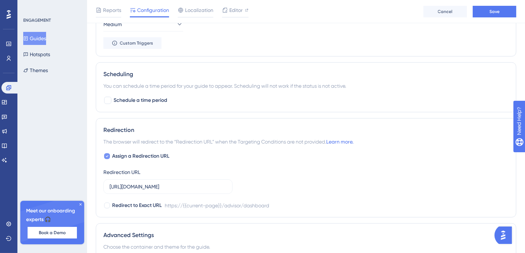
click at [147, 155] on span "Assign a Redirection URL" at bounding box center [140, 156] width 57 height 9
checkbox input "false"
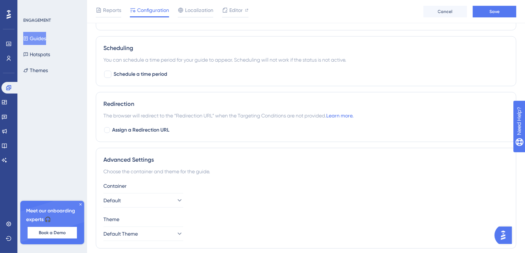
scroll to position [544, 0]
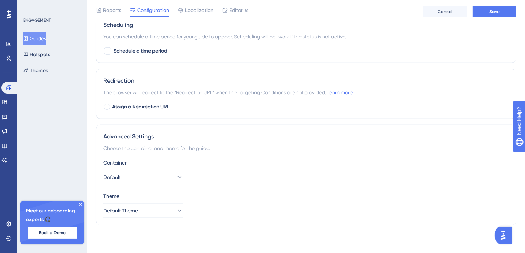
click at [79, 206] on icon at bounding box center [80, 204] width 4 height 4
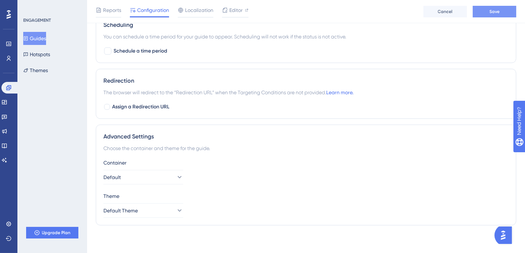
click at [486, 13] on button "Save" at bounding box center [495, 12] width 44 height 12
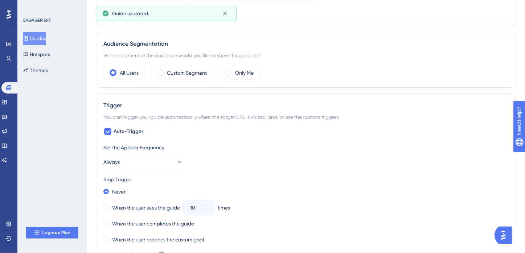
scroll to position [0, 0]
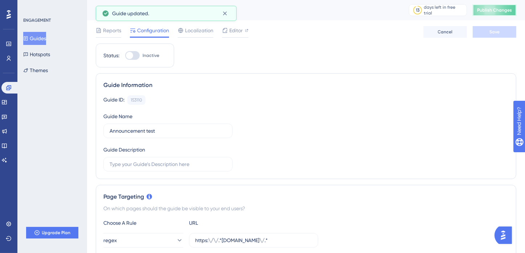
click at [488, 9] on span "Publish Changes" at bounding box center [494, 10] width 35 height 6
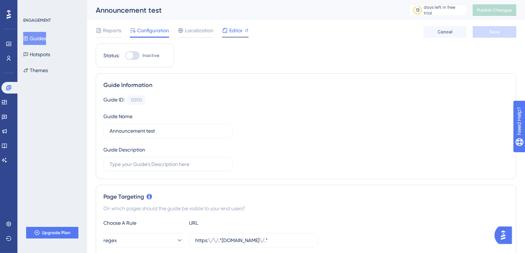
click at [244, 32] on div "Editor" at bounding box center [235, 30] width 26 height 9
click at [43, 40] on button "Guides" at bounding box center [34, 38] width 23 height 13
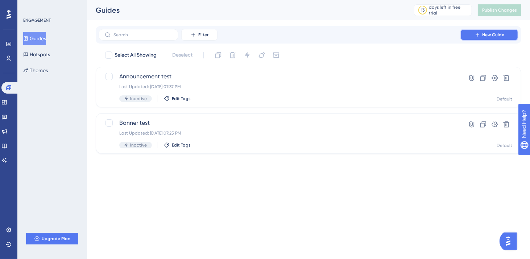
click at [479, 32] on icon at bounding box center [478, 35] width 6 height 6
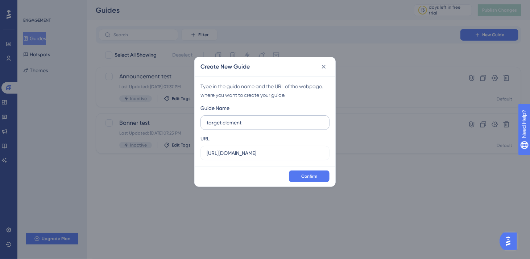
type input "target element"
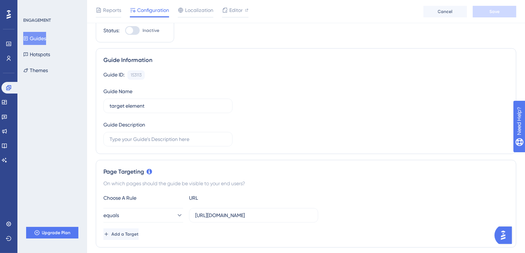
scroll to position [36, 0]
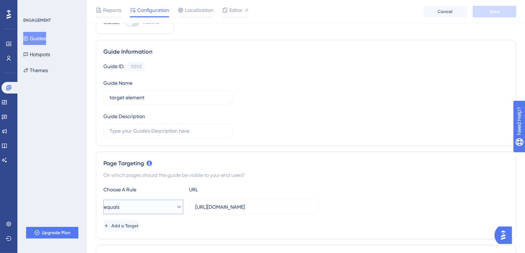
click at [154, 207] on button "equals" at bounding box center [143, 207] width 80 height 15
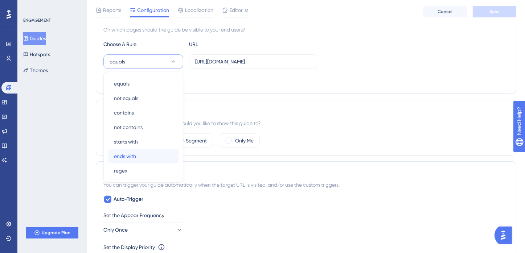
click at [138, 150] on div "ends with ends with" at bounding box center [143, 156] width 59 height 15
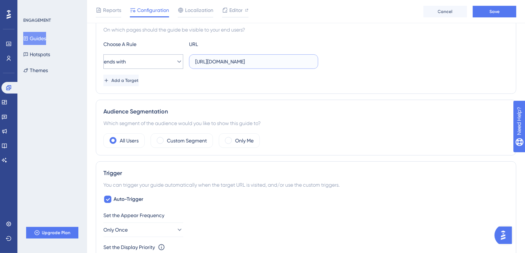
drag, startPoint x: 271, startPoint y: 61, endPoint x: 137, endPoint y: 65, distance: 134.3
click at [137, 65] on div "ends with https://x1.sandbox.blueleaf.com/advisor/dashboard" at bounding box center [210, 61] width 215 height 15
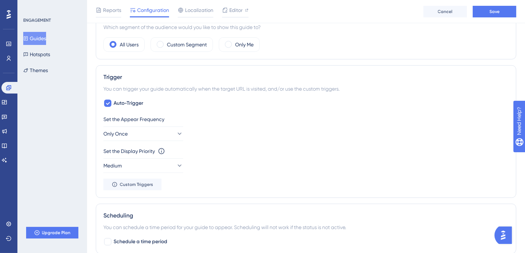
scroll to position [291, 0]
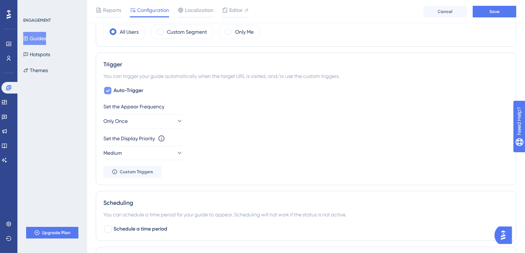
type input "/advisor/dashboard"
click at [107, 88] on icon at bounding box center [108, 91] width 4 height 6
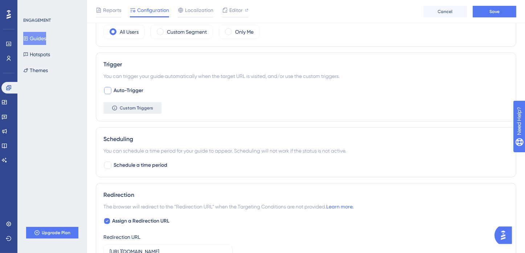
click at [123, 110] on span "Custom Triggers" at bounding box center [136, 108] width 33 height 6
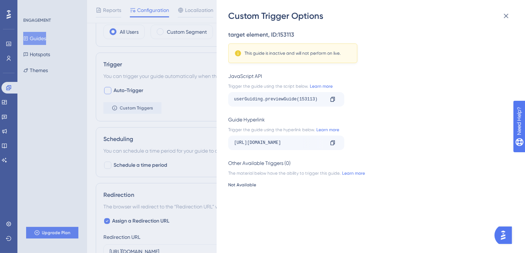
click at [187, 111] on div "Custom Trigger Options target element , ID: 153113 This guide is inactive and w…" at bounding box center [262, 126] width 525 height 253
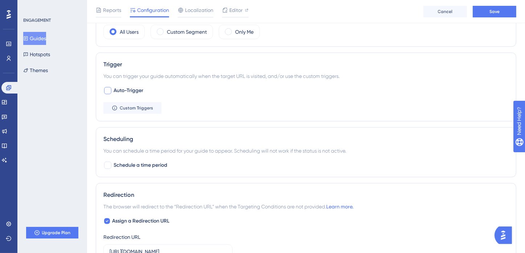
click at [109, 90] on div at bounding box center [107, 90] width 7 height 7
checkbox input "true"
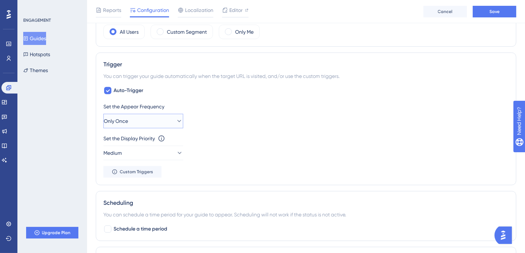
click at [164, 119] on button "Only Once" at bounding box center [143, 121] width 80 height 15
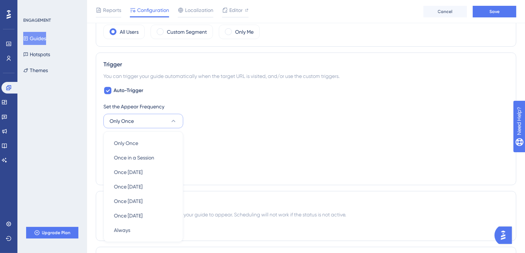
scroll to position [350, 0]
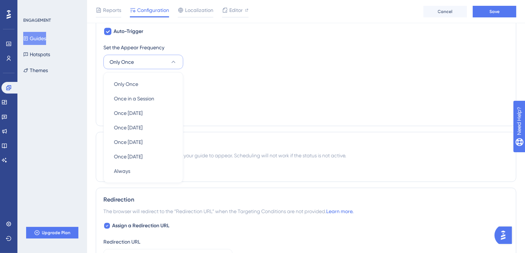
click at [230, 108] on div "Set the Appear Frequency Only Once Only Once Only Once Once in a Session Once i…" at bounding box center [305, 80] width 405 height 75
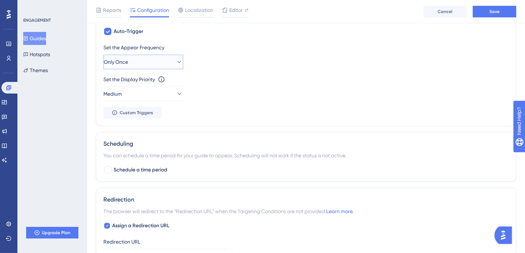
click at [154, 64] on button "Only Once" at bounding box center [143, 62] width 80 height 15
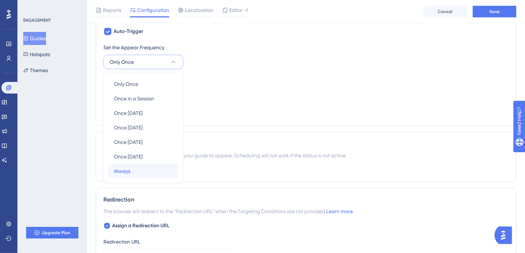
click at [162, 166] on div "Always Always" at bounding box center [143, 171] width 59 height 15
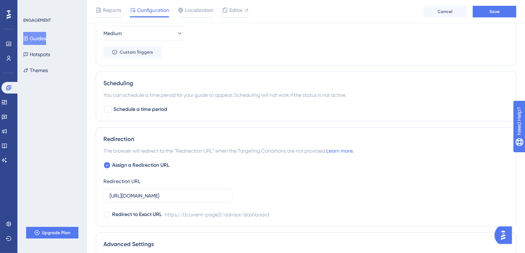
scroll to position [495, 0]
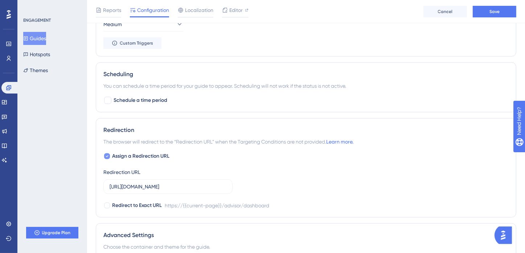
click at [110, 155] on div at bounding box center [106, 156] width 7 height 7
checkbox input "false"
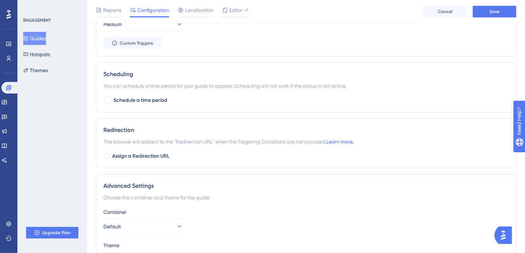
click at [109, 105] on div "Scheduling You can schedule a time period for your guide to appear. Scheduling …" at bounding box center [306, 87] width 420 height 50
click at [110, 99] on div at bounding box center [107, 100] width 7 height 7
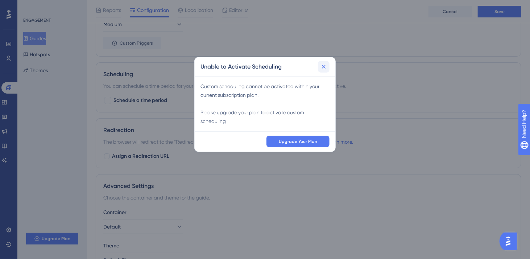
click at [322, 69] on icon at bounding box center [323, 66] width 7 height 7
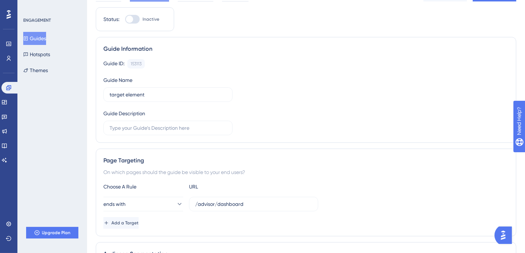
scroll to position [0, 0]
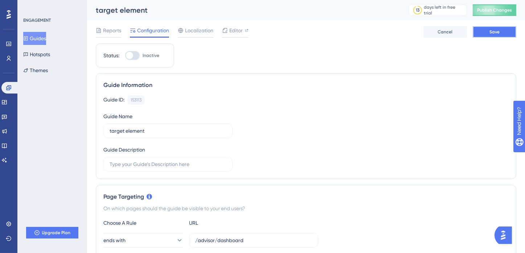
click at [483, 32] on button "Save" at bounding box center [495, 32] width 44 height 12
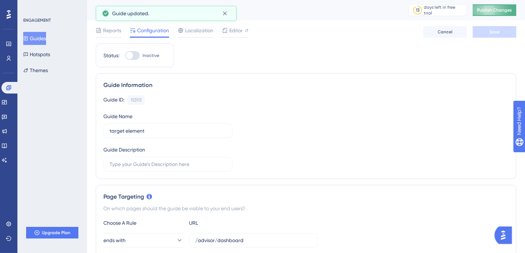
click at [498, 11] on span "Publish Changes" at bounding box center [494, 10] width 35 height 6
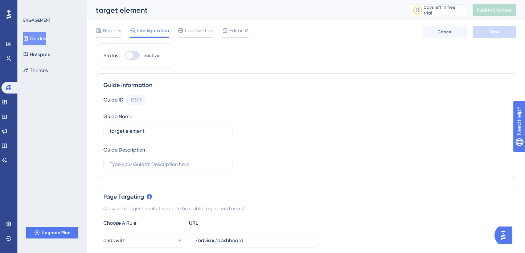
click at [138, 54] on div at bounding box center [132, 55] width 15 height 9
click at [125, 55] on input "Inactive" at bounding box center [125, 55] width 0 height 0
checkbox input "true"
click at [484, 31] on button "Save" at bounding box center [495, 32] width 44 height 12
click at [414, 32] on icon at bounding box center [411, 32] width 7 height 7
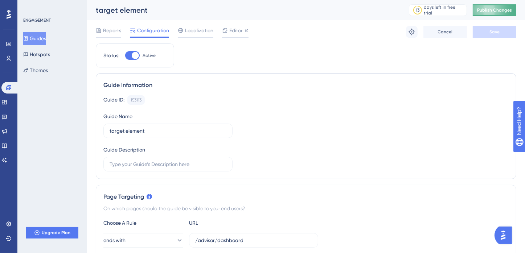
click at [486, 12] on span "Publish Changes" at bounding box center [494, 10] width 35 height 6
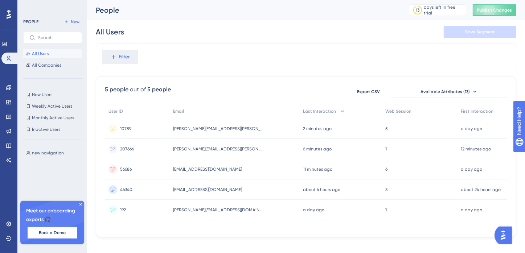
click at [134, 129] on div "10789 10789" at bounding box center [137, 129] width 65 height 20
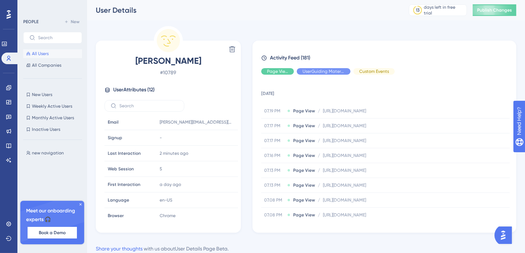
click at [34, 53] on span "All Users" at bounding box center [40, 54] width 17 height 6
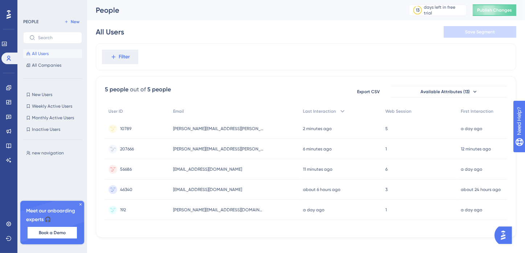
click at [128, 150] on span "207666" at bounding box center [127, 149] width 14 height 6
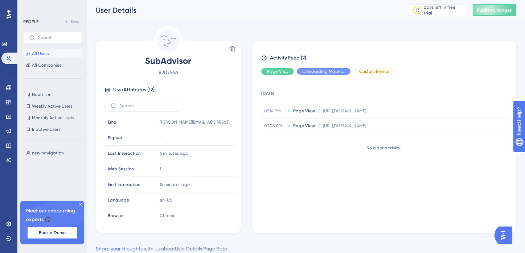
click at [169, 72] on span "# 207666" at bounding box center [168, 72] width 128 height 9
copy span "207666"
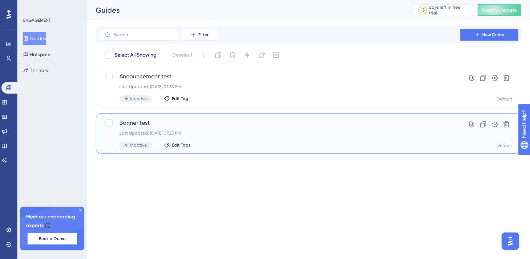
click at [179, 127] on span "Banner test" at bounding box center [279, 123] width 321 height 9
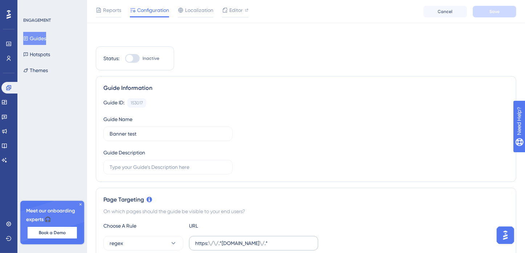
scroll to position [73, 0]
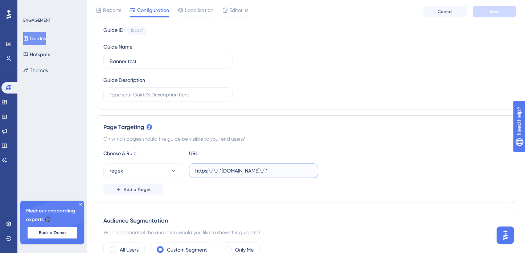
drag, startPoint x: 264, startPoint y: 170, endPoint x: 167, endPoint y: 159, distance: 98.3
click at [167, 159] on div "Choose A Rule URL regex https:\/\/.*blueleaf.com\/.* Add a Target" at bounding box center [305, 172] width 405 height 46
paste input "(Password: 945272)"
click at [260, 99] on div "Guide ID: 153017 Copy Guide Name Banner test Guide Description" at bounding box center [305, 64] width 405 height 76
type input "https:\/\/.*blueleaf.com\/.*"
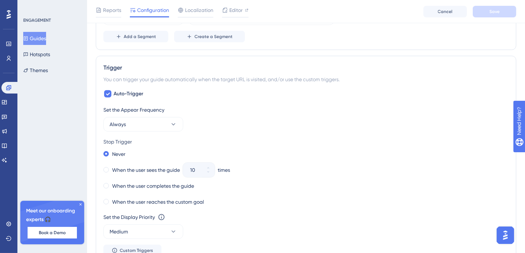
scroll to position [0, 0]
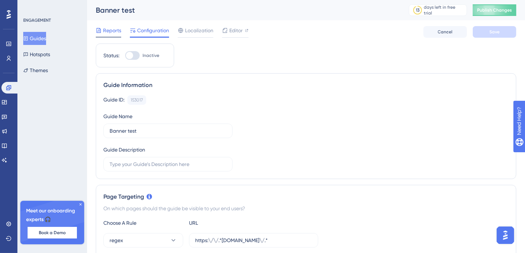
click at [117, 31] on span "Reports" at bounding box center [112, 30] width 18 height 9
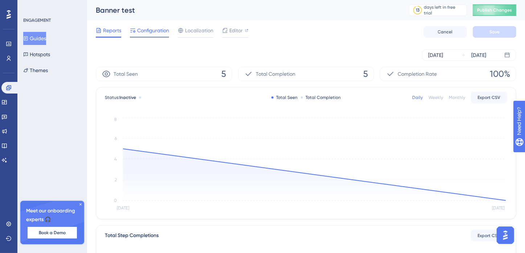
click at [155, 31] on span "Configuration" at bounding box center [153, 30] width 32 height 9
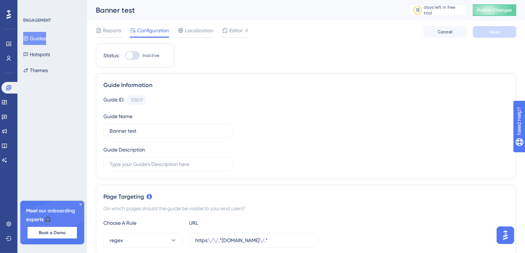
click at [66, 77] on div "ENGAGEMENT Guides Hotspots Themes Meet our onboarding experts 🎧 Book a Demo Upg…" at bounding box center [52, 126] width 70 height 253
click at [45, 73] on button "Themes" at bounding box center [35, 70] width 25 height 13
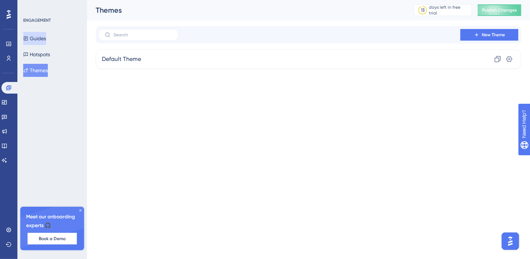
click at [46, 36] on button "Guides" at bounding box center [34, 38] width 23 height 13
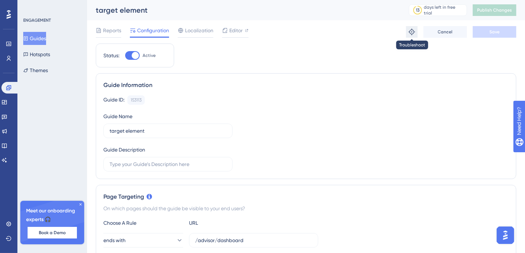
click at [409, 36] on button at bounding box center [412, 32] width 12 height 12
click at [228, 29] on div "Editor" at bounding box center [235, 30] width 26 height 9
click at [506, 11] on span "Publish Changes" at bounding box center [494, 10] width 35 height 6
click at [237, 32] on span "Editor" at bounding box center [235, 30] width 13 height 9
click at [415, 32] on icon at bounding box center [411, 32] width 7 height 7
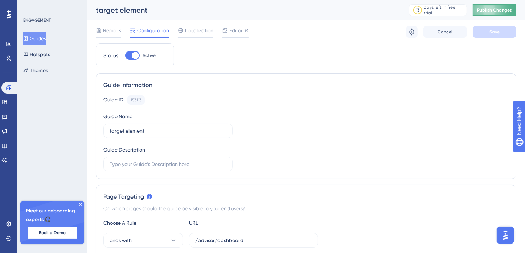
click at [497, 12] on button "Publish Changes" at bounding box center [495, 10] width 44 height 12
click at [412, 35] on icon at bounding box center [411, 31] width 7 height 7
click at [241, 30] on span "Editor" at bounding box center [235, 30] width 13 height 9
click at [493, 9] on span "Publish Changes" at bounding box center [494, 10] width 35 height 6
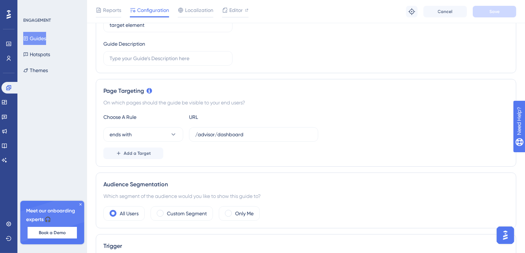
scroll to position [73, 0]
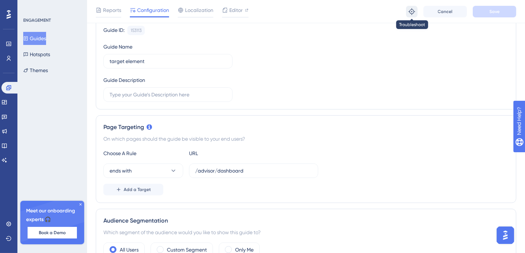
click at [410, 11] on icon at bounding box center [411, 11] width 7 height 7
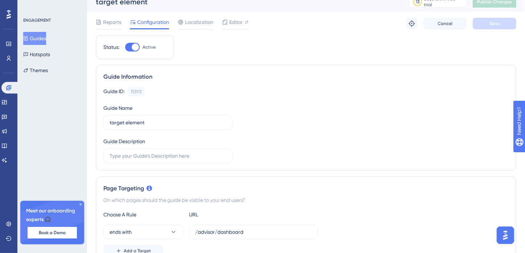
scroll to position [0, 0]
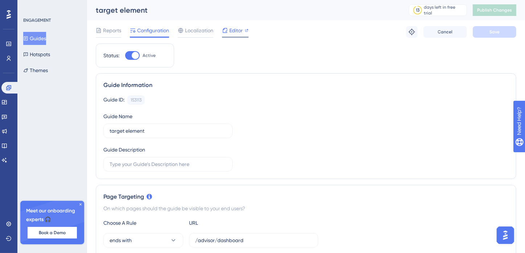
click at [238, 31] on span "Editor" at bounding box center [235, 30] width 13 height 9
click at [501, 12] on span "Publish Changes" at bounding box center [494, 10] width 35 height 6
click at [129, 55] on div at bounding box center [132, 55] width 15 height 9
click at [125, 55] on input "Active" at bounding box center [125, 55] width 0 height 0
checkbox input "false"
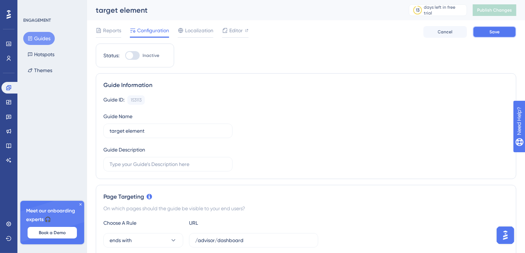
click at [488, 34] on button "Save" at bounding box center [495, 32] width 44 height 12
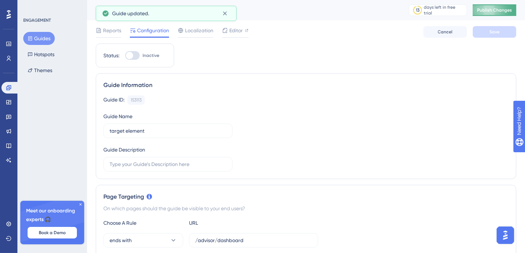
click at [503, 11] on span "Publish Changes" at bounding box center [494, 10] width 35 height 6
click at [39, 38] on button "Guides" at bounding box center [39, 38] width 32 height 13
